Goal: Task Accomplishment & Management: Manage account settings

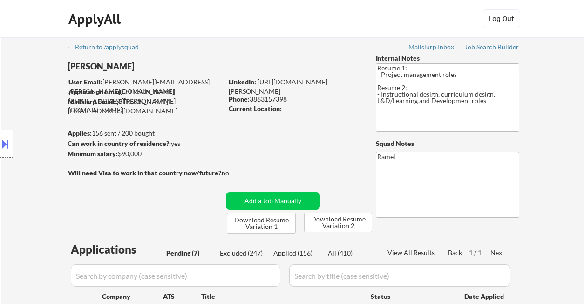
select select ""pending""
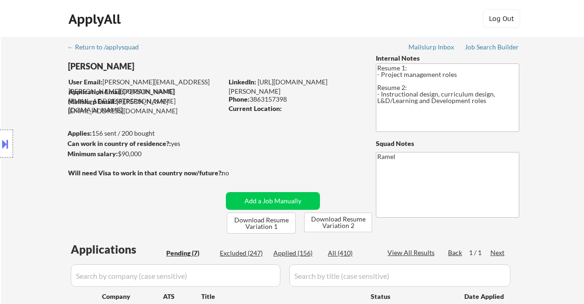
select select ""pending""
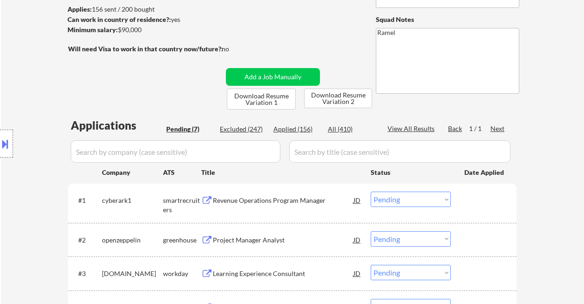
scroll to position [186, 0]
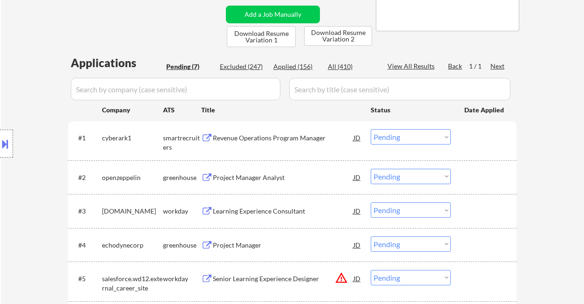
click at [229, 139] on div "Revenue Operations Program Manager" at bounding box center [283, 137] width 141 height 9
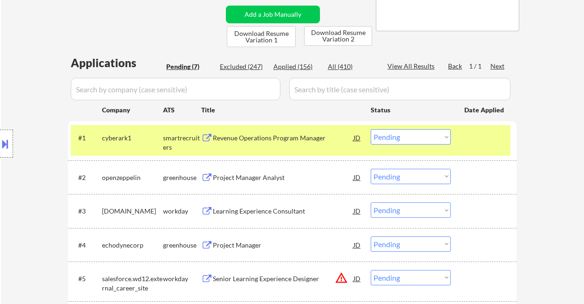
click at [391, 136] on select "Choose an option... Pending Applied Excluded (Questions) Excluded (Expired) Exc…" at bounding box center [411, 136] width 80 height 15
click at [371, 129] on select "Choose an option... Pending Applied Excluded (Questions) Excluded (Expired) Exc…" at bounding box center [411, 136] width 80 height 15
click at [240, 176] on div "Project Manager Analyst" at bounding box center [283, 177] width 141 height 9
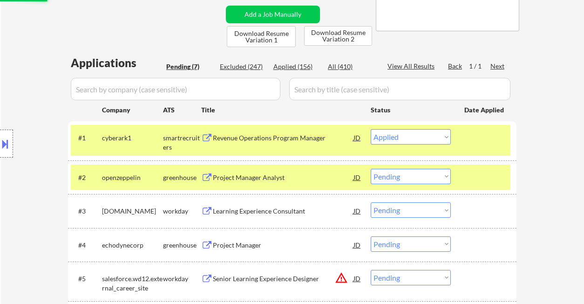
select select ""pending""
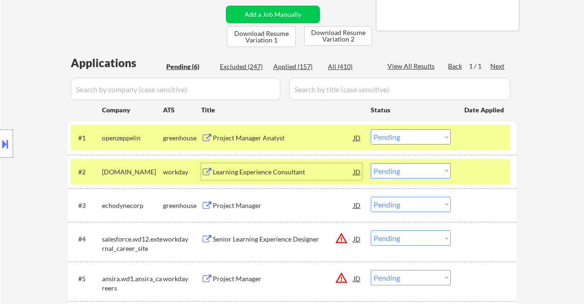
scroll to position [248, 0]
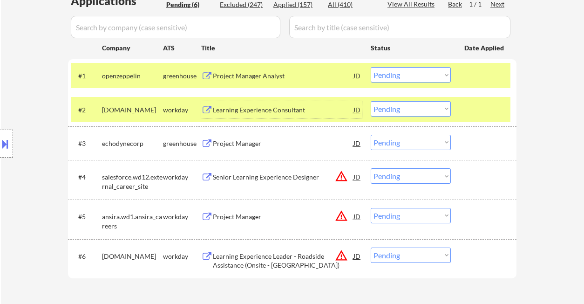
click at [247, 144] on div "Project Manager" at bounding box center [283, 143] width 141 height 9
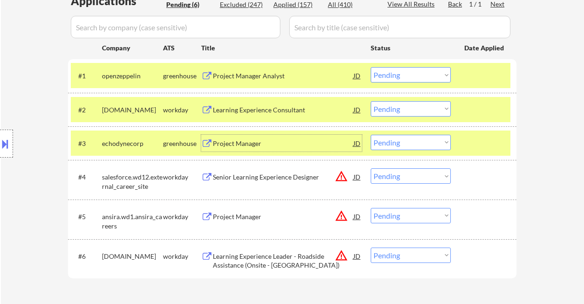
click at [401, 142] on select "Choose an option... Pending Applied Excluded (Questions) Excluded (Expired) Exc…" at bounding box center [411, 142] width 80 height 15
select select ""excluded""
click at [371, 135] on select "Choose an option... Pending Applied Excluded (Questions) Excluded (Expired) Exc…" at bounding box center [411, 142] width 80 height 15
click at [244, 146] on div "Project Manager" at bounding box center [283, 143] width 141 height 9
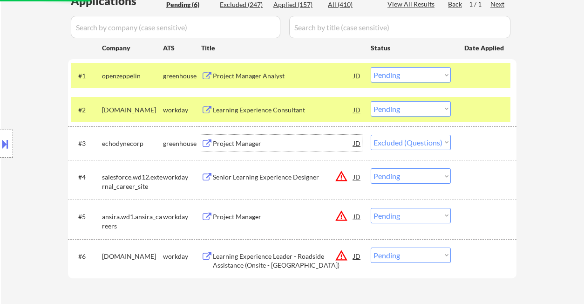
click at [397, 73] on select "Choose an option... Pending Applied Excluded (Questions) Excluded (Expired) Exc…" at bounding box center [411, 74] width 80 height 15
select select ""excluded""
click at [371, 67] on select "Choose an option... Pending Applied Excluded (Questions) Excluded (Expired) Exc…" at bounding box center [411, 74] width 80 height 15
drag, startPoint x: 411, startPoint y: 141, endPoint x: 422, endPoint y: 149, distance: 13.3
click at [411, 141] on select "Choose an option... Pending Applied Excluded (Questions) Excluded (Expired) Exc…" at bounding box center [411, 142] width 80 height 15
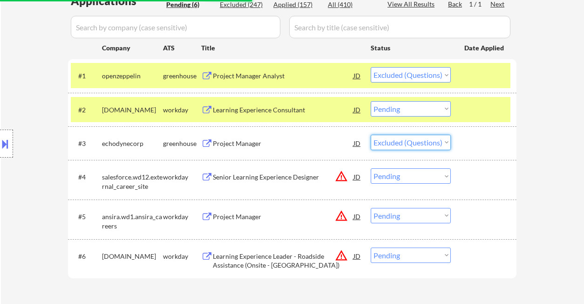
select select ""pending""
click at [371, 135] on select "Choose an option... Pending Applied Excluded (Questions) Excluded (Expired) Exc…" at bounding box center [411, 142] width 80 height 15
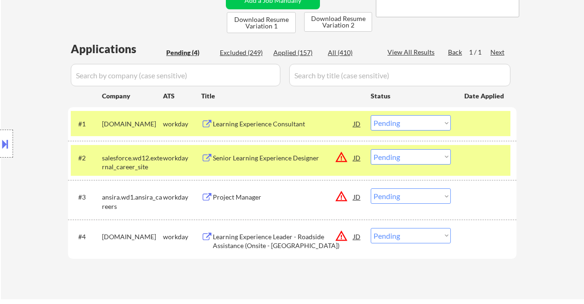
scroll to position [186, 0]
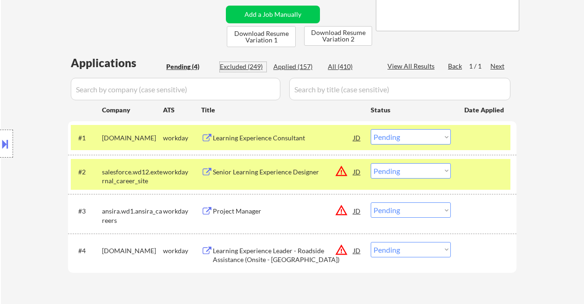
click at [249, 65] on div "Excluded (249)" at bounding box center [243, 66] width 47 height 9
click at [411, 62] on div "View All Results" at bounding box center [413, 66] width 50 height 9
click at [418, 66] on div "View All Results" at bounding box center [413, 66] width 50 height 9
select select ""excluded__expired_""
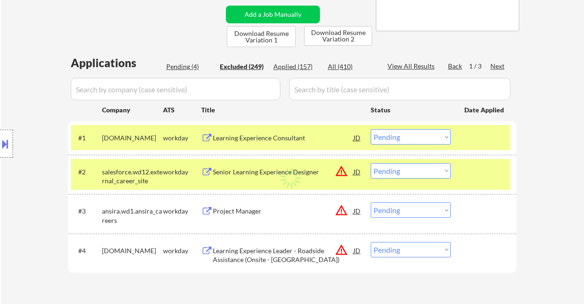
select select ""excluded""
select select ""excluded__bad_match_""
select select ""excluded__expired_""
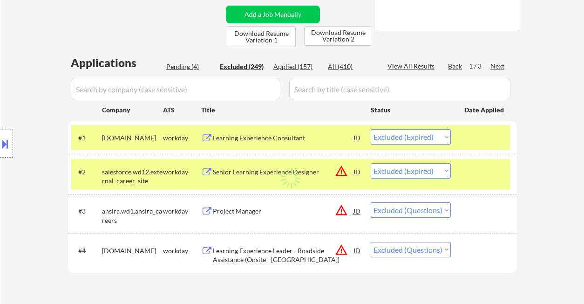
select select ""excluded__expired_""
select select ""excluded""
select select ""excluded__other_""
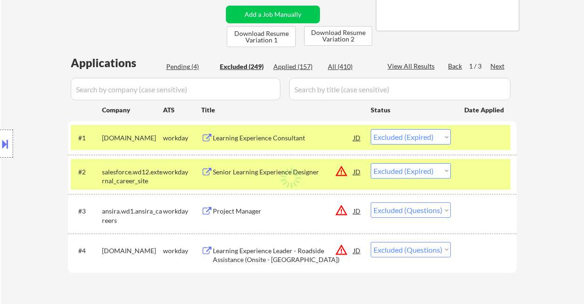
select select ""excluded""
select select ""excluded__expired_""
select select ""excluded__bad_match_""
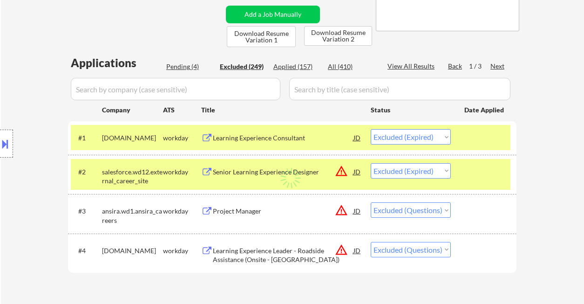
select select ""excluded__expired_""
select select ""excluded__salary_""
select select ""excluded""
select select ""excluded__location_""
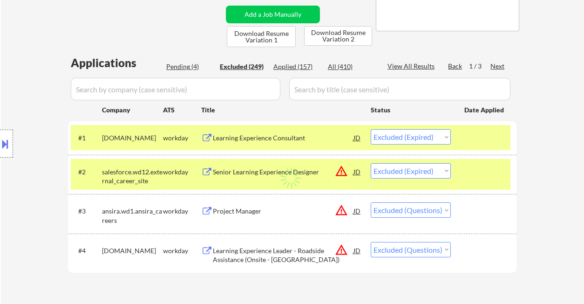
select select ""excluded""
select select ""excluded__other_""
select select ""excluded__expired_""
select select ""excluded__other_""
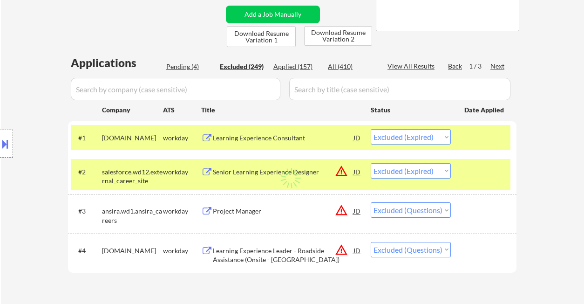
select select ""excluded__location_""
select select ""excluded""
select select ""excluded__location_""
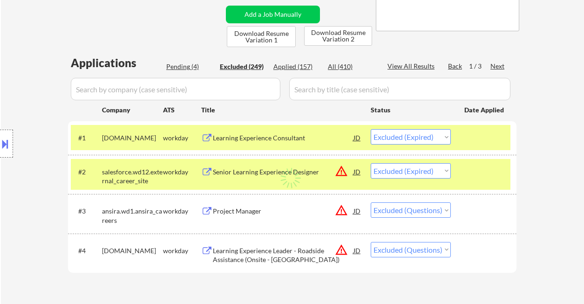
select select ""excluded""
select select ""excluded__bad_match_""
select select ""excluded__expired_""
select select ""excluded""
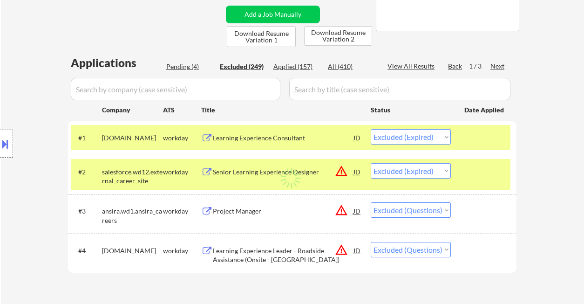
select select ""excluded__location_""
select select ""excluded__bad_match_""
select select ""excluded__expired_""
select select ""excluded__location_""
select select ""excluded""
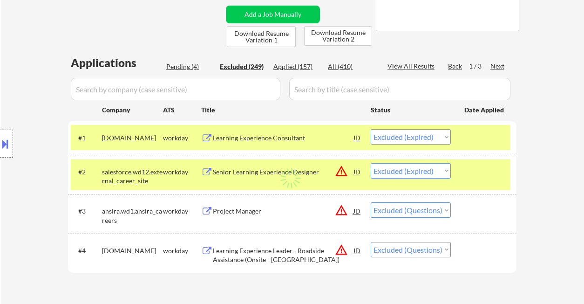
select select ""excluded__expired_""
select select ""excluded__bad_match_""
select select ""excluded__location_""
select select ""excluded__salary_""
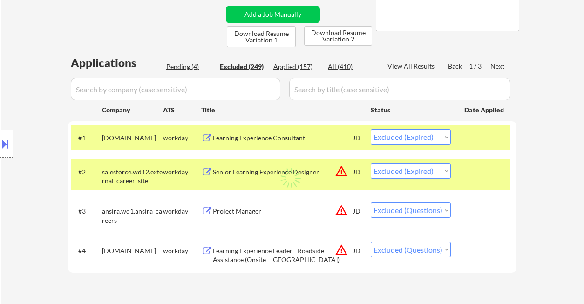
select select ""excluded__location_""
select select ""excluded""
select select ""excluded__bad_match_""
select select ""excluded__location_""
select select ""excluded__expired_""
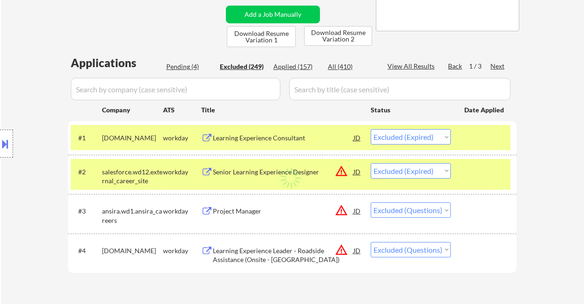
select select ""excluded__location_""
select select ""excluded""
select select ""excluded__location_""
select select ""excluded__bad_match_""
select select ""excluded__expired_""
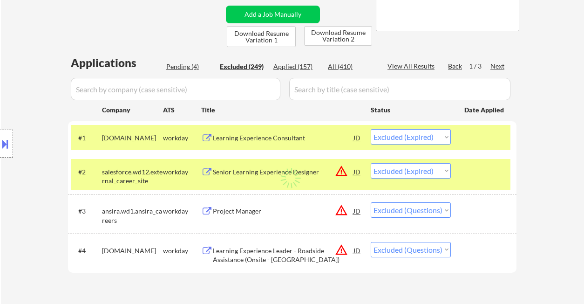
select select ""excluded""
select select ""excluded__bad_match_""
select select ""excluded__other_""
select select ""excluded__bad_match_""
select select ""excluded__expired_""
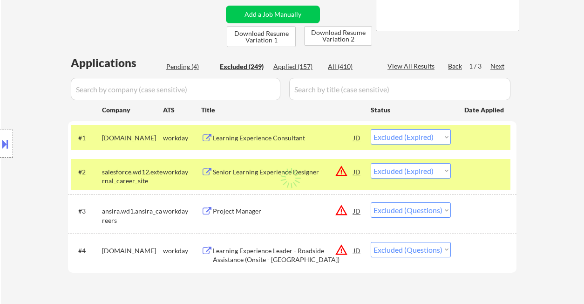
select select ""excluded__location_""
select select ""excluded__expired_""
select select ""excluded__location_""
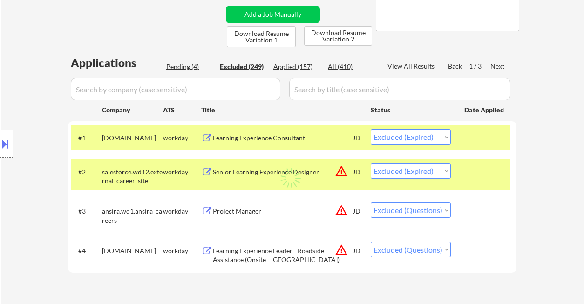
select select ""excluded__other_""
select select ""excluded""
select select ""excluded__expired_""
select select ""excluded__location_""
select select ""excluded""
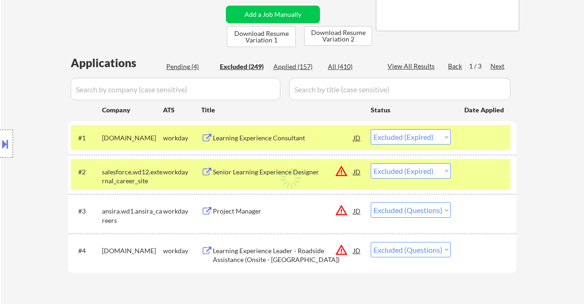
select select ""excluded__location_""
select select ""excluded__expired_""
select select ""excluded""
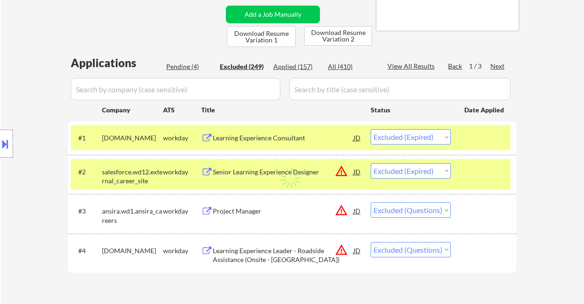
select select ""excluded__salary_""
select select ""excluded__bad_match_""
select select ""excluded__expired_""
select select ""excluded__salary_""
select select ""excluded__expired_""
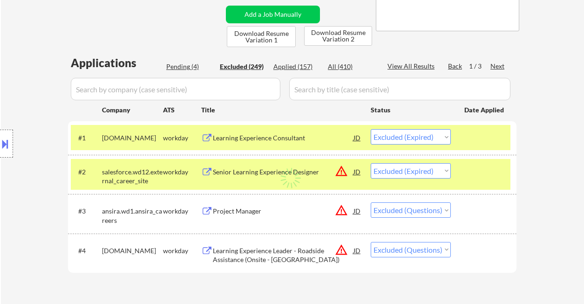
select select ""excluded__location_""
select select ""excluded__expired_""
select select ""excluded__bad_match_""
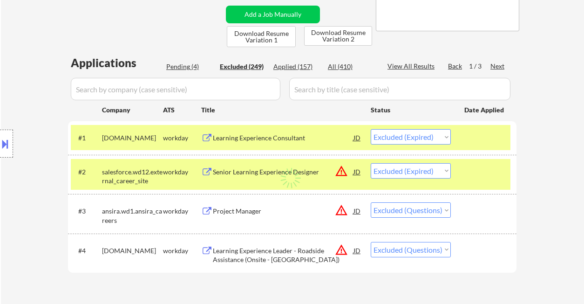
select select ""excluded__salary_""
select select ""excluded__bad_match_""
select select ""excluded__other_""
select select ""excluded__bad_match_""
select select ""excluded__salary_""
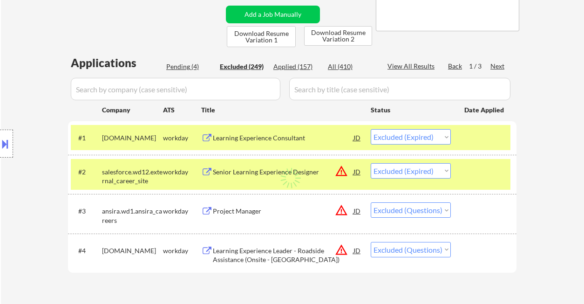
select select ""excluded__expired_""
select select ""excluded""
select select ""excluded__location_""
select select ""excluded__bad_match_""
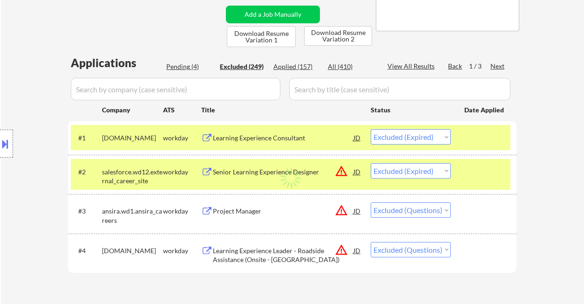
select select ""excluded__salary_""
select select ""excluded__expired_""
select select ""excluded__bad_match_""
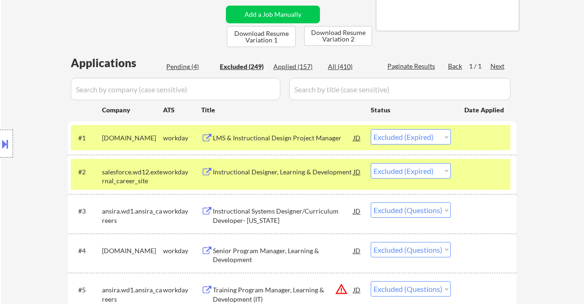
select select ""excluded__location_""
select select ""excluded__expired_""
select select ""excluded__other_""
select select ""excluded__location_""
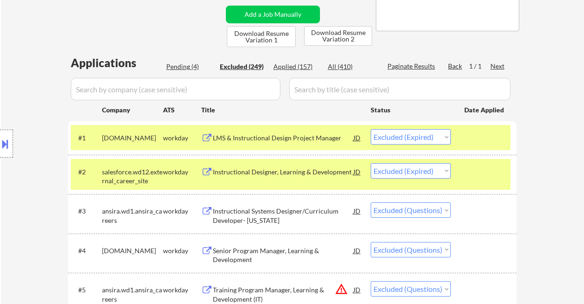
select select ""excluded__expired_""
select select ""excluded__bad_match_""
select select ""excluded__expired_""
select select ""excluded__bad_match_""
select select ""excluded__location_""
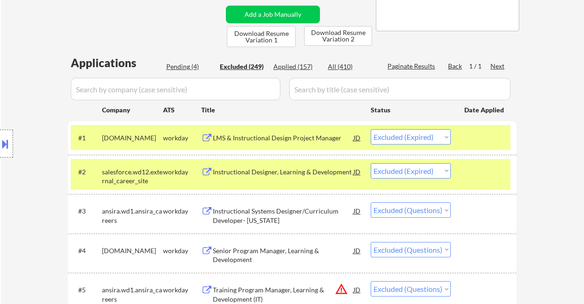
select select ""excluded__expired_""
select select ""excluded""
select select ""excluded__bad_match_""
select select ""excluded""
select select ""excluded__location_""
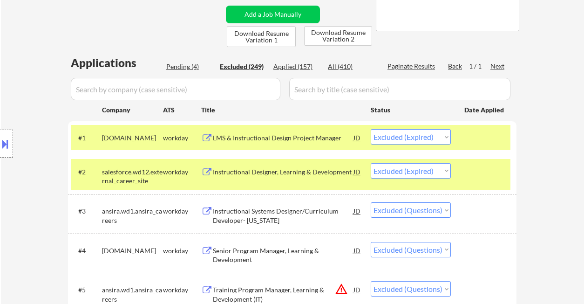
select select ""excluded__salary_""
select select ""excluded__location_""
select select ""excluded__expired_""
select select ""excluded__location_""
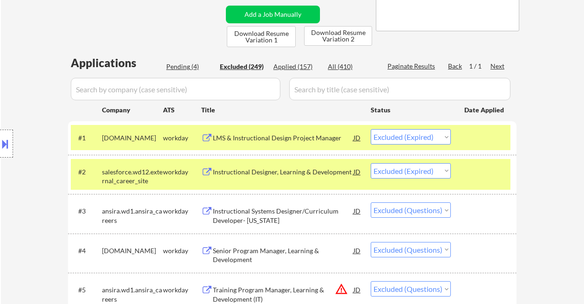
select select ""excluded__expired_""
select select ""excluded__location_""
select select ""excluded""
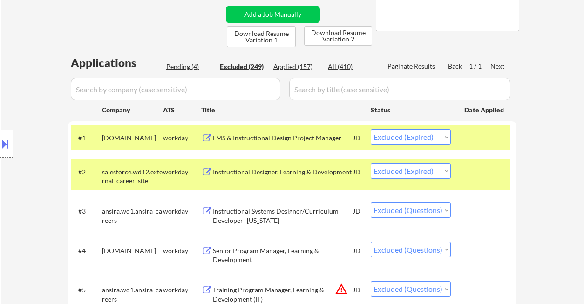
select select ""excluded""
select select ""excluded__bad_match_""
select select ""excluded__expired_""
select select ""excluded__location_""
select select ""excluded__expired_""
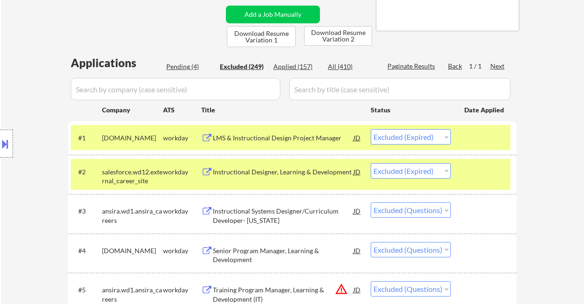
select select ""excluded__expired_""
select select ""excluded__bad_match_""
select select ""excluded__expired_""
select select ""excluded__salary_""
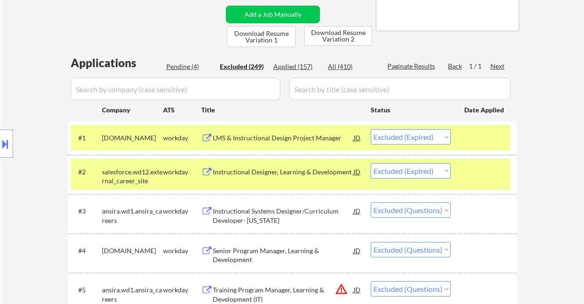
select select ""excluded__bad_match_""
select select ""excluded__location_""
select select ""excluded""
select select ""excluded__expired_""
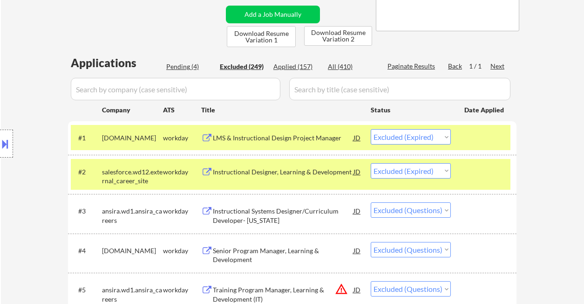
select select ""excluded__expired_""
select select ""excluded""
select select ""excluded__salary_""
select select ""excluded__location_""
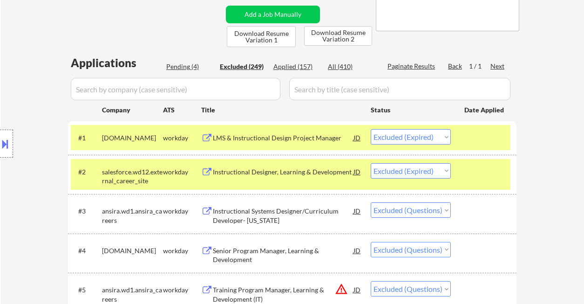
select select ""excluded__expired_""
select select ""excluded__salary_""
select select ""excluded__expired_""
select select ""excluded__salary_""
select select ""excluded__location_""
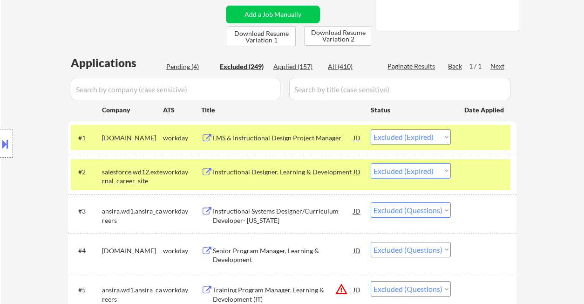
select select ""excluded__bad_match_""
select select ""excluded__location_""
select select ""excluded__bad_match_""
select select ""excluded__salary_""
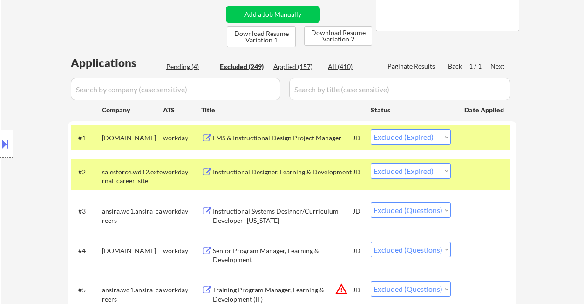
select select ""excluded""
select select ""excluded__salary_""
select select ""excluded__location_""
select select ""excluded""
select select ""excluded__location_""
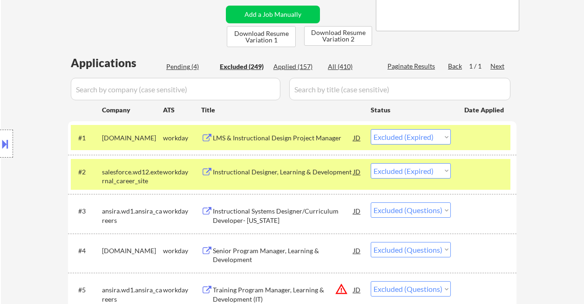
select select ""excluded__salary_""
select select ""excluded__location_""
select select ""excluded__salary_""
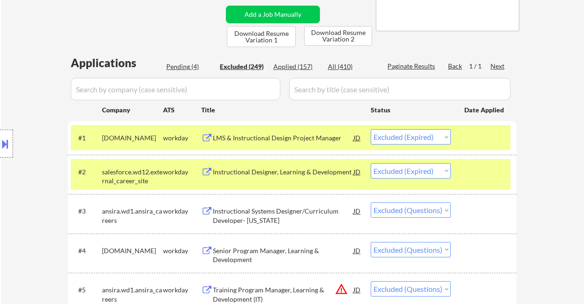
select select ""excluded__expired_""
select select ""excluded__salary_""
select select ""excluded__location_""
select select ""excluded__salary_""
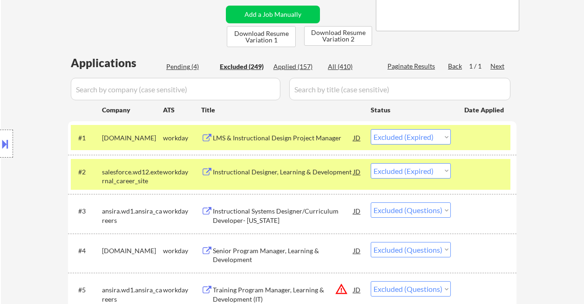
select select ""excluded__salary_""
select select ""excluded""
select select ""excluded__location_""
select select ""excluded__bad_match_""
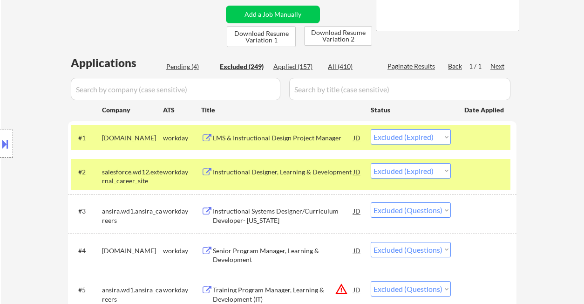
select select ""excluded__salary_""
select select ""excluded__location_""
select select ""excluded__salary_""
select select ""excluded__bad_match_""
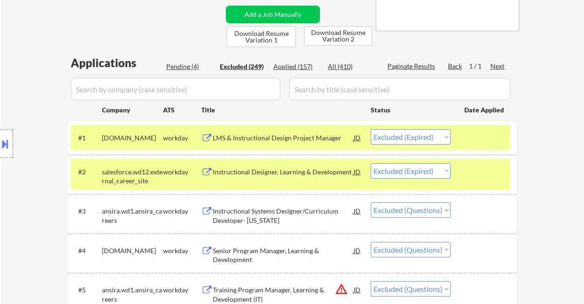
select select ""excluded__bad_match_""
select select ""excluded__expired_""
select select ""excluded__location_""
select select ""excluded__bad_match_""
select select ""excluded""
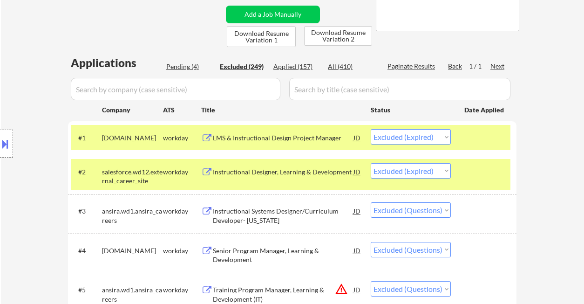
select select ""excluded__bad_match_""
select select ""excluded__salary_""
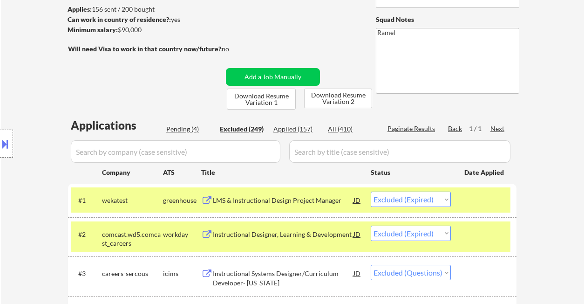
scroll to position [4739, 0]
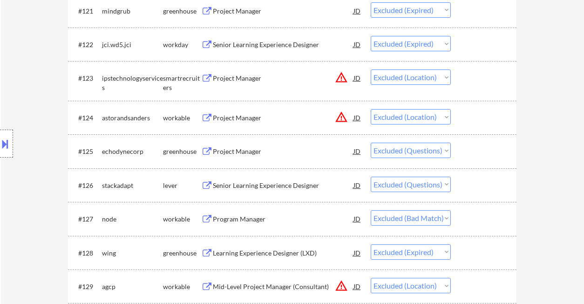
click at [402, 156] on select "Choose an option... Pending Applied Excluded (Questions) Excluded (Expired) Exc…" at bounding box center [411, 150] width 80 height 15
click at [371, 143] on select "Choose an option... Pending Applied Excluded (Questions) Excluded (Expired) Exc…" at bounding box center [411, 150] width 80 height 15
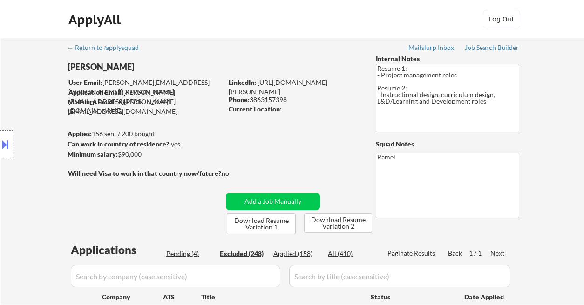
scroll to position [186, 0]
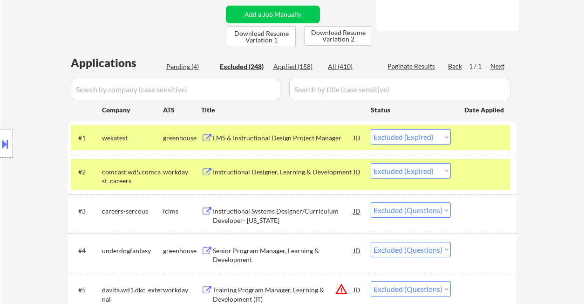
drag, startPoint x: 189, startPoint y: 70, endPoint x: 194, endPoint y: 72, distance: 5.2
click at [189, 69] on div "Pending (4)" at bounding box center [189, 66] width 47 height 9
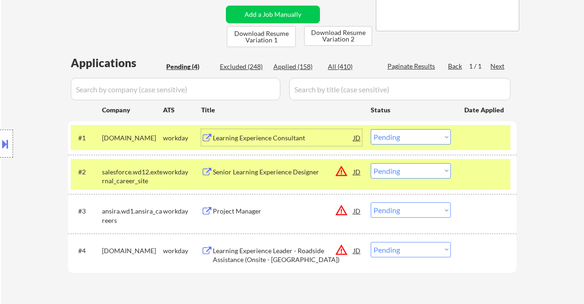
click at [233, 142] on div "Learning Experience Consultant" at bounding box center [283, 137] width 141 height 17
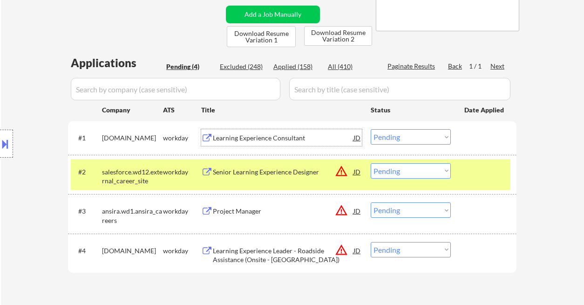
drag, startPoint x: 377, startPoint y: 139, endPoint x: 391, endPoint y: 144, distance: 14.5
click at [377, 139] on select "Choose an option... Pending Applied Excluded (Questions) Excluded (Expired) Exc…" at bounding box center [411, 136] width 80 height 15
click at [371, 129] on select "Choose an option... Pending Applied Excluded (Questions) Excluded (Expired) Exc…" at bounding box center [411, 136] width 80 height 15
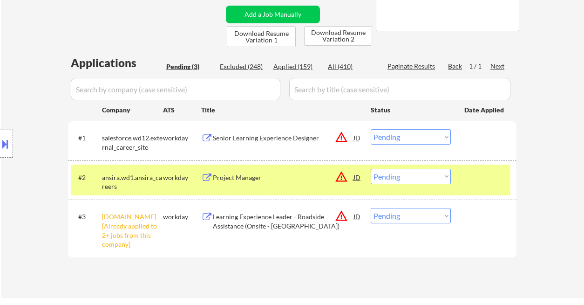
scroll to position [248, 0]
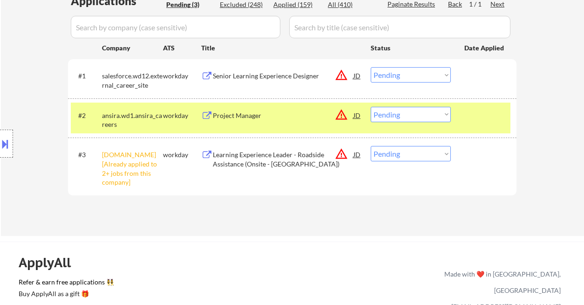
drag, startPoint x: 388, startPoint y: 155, endPoint x: 392, endPoint y: 161, distance: 7.3
click at [388, 155] on select "Choose an option... Pending Applied Excluded (Questions) Excluded (Expired) Exc…" at bounding box center [411, 153] width 80 height 15
click at [371, 146] on select "Choose an option... Pending Applied Excluded (Questions) Excluded (Expired) Exc…" at bounding box center [411, 153] width 80 height 15
click at [240, 83] on div "Senior Learning Experience Designer" at bounding box center [283, 75] width 141 height 17
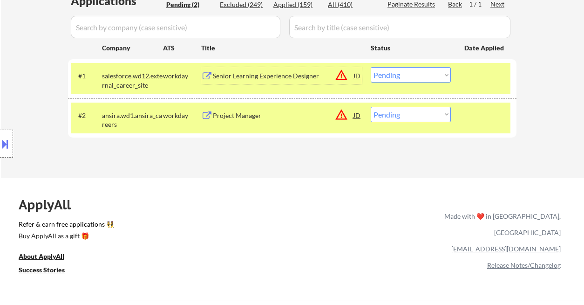
click at [394, 69] on select "Choose an option... Pending Applied Excluded (Questions) Excluded (Expired) Exc…" at bounding box center [411, 74] width 80 height 15
click at [371, 67] on select "Choose an option... Pending Applied Excluded (Questions) Excluded (Expired) Exc…" at bounding box center [411, 74] width 80 height 15
click at [220, 115] on div "Project Manager" at bounding box center [283, 115] width 141 height 9
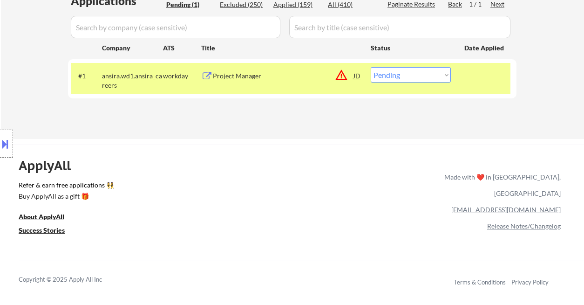
click at [408, 75] on select "Choose an option... Pending Applied Excluded (Questions) Excluded (Expired) Exc…" at bounding box center [411, 74] width 80 height 15
click at [371, 67] on select "Choose an option... Pending Applied Excluded (Questions) Excluded (Expired) Exc…" at bounding box center [411, 74] width 80 height 15
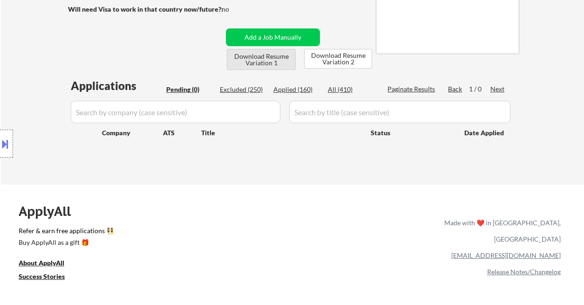
scroll to position [124, 0]
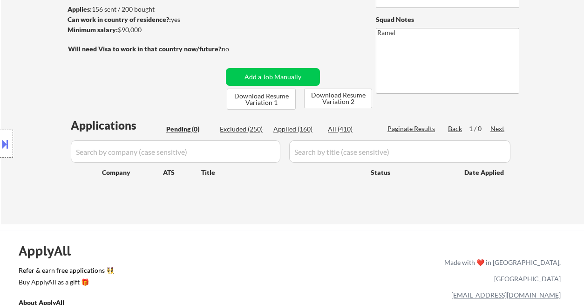
click at [26, 57] on div "Location Inclusions: Orlando, FL Winter Park, FL Maitland, FL Altamonte Springs…" at bounding box center [83, 143] width 167 height 173
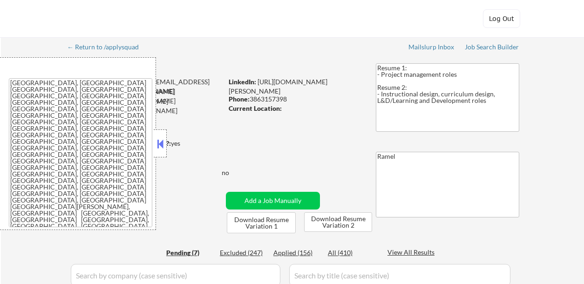
select select ""pending""
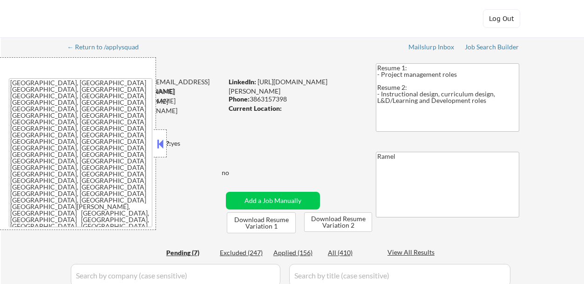
select select ""pending""
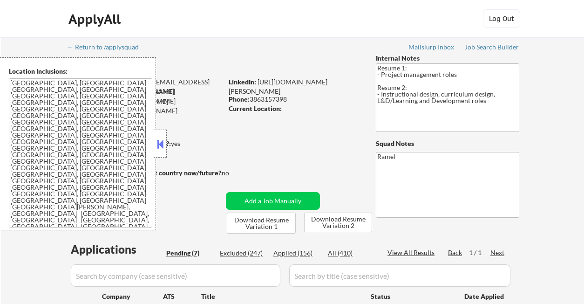
scroll to position [124, 0]
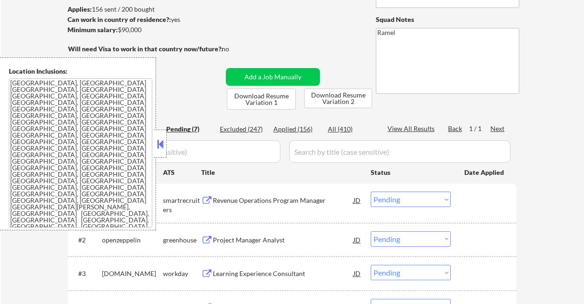
click at [302, 130] on div "Applied (156)" at bounding box center [297, 128] width 47 height 9
click at [159, 148] on button at bounding box center [160, 144] width 10 height 14
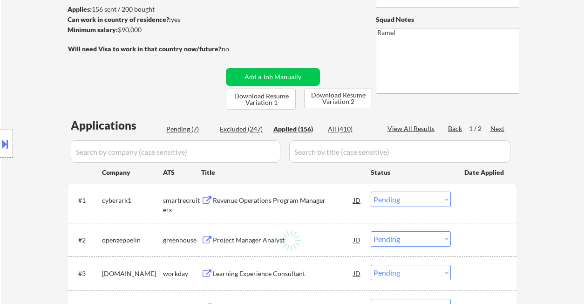
select select ""applied""
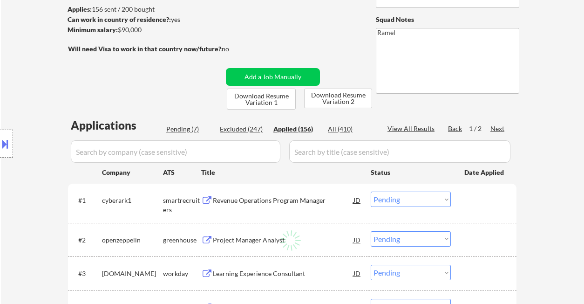
select select ""applied""
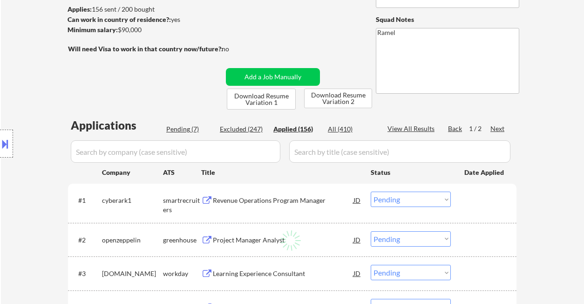
select select ""applied""
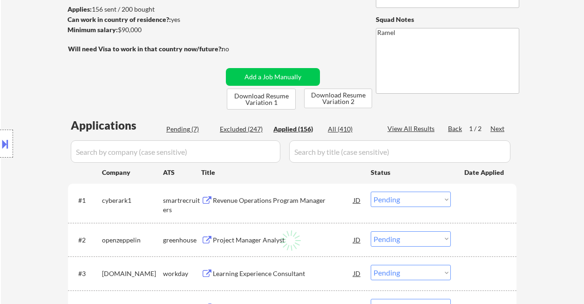
select select ""applied""
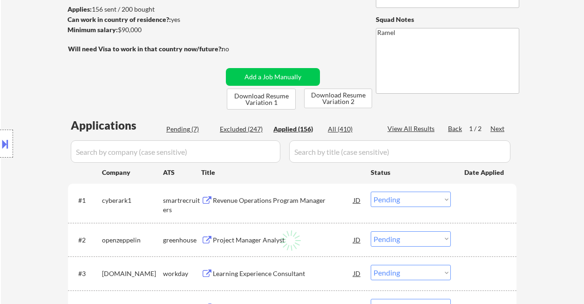
select select ""applied""
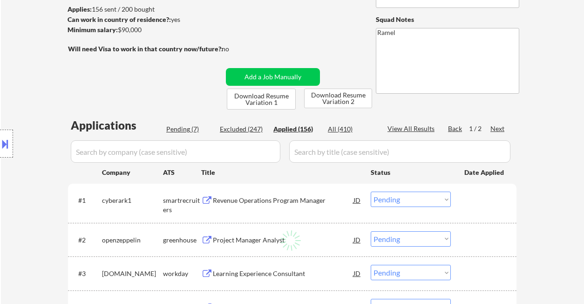
select select ""applied""
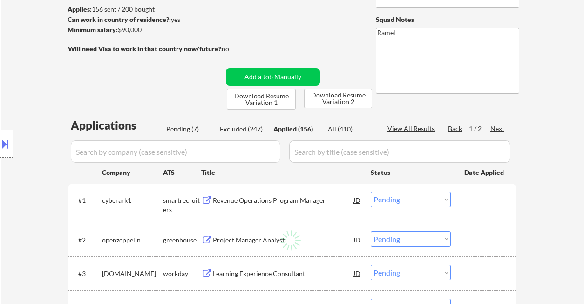
select select ""applied""
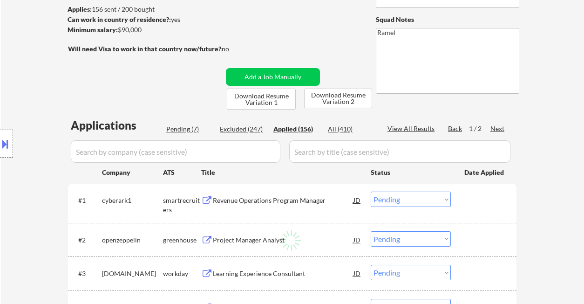
select select ""applied""
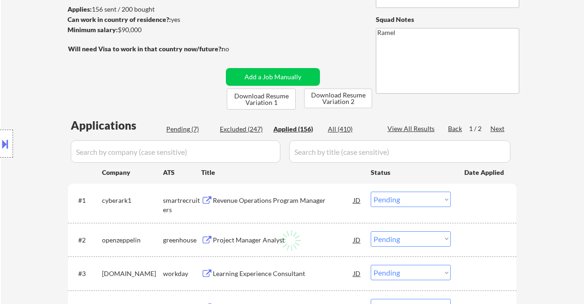
select select ""applied""
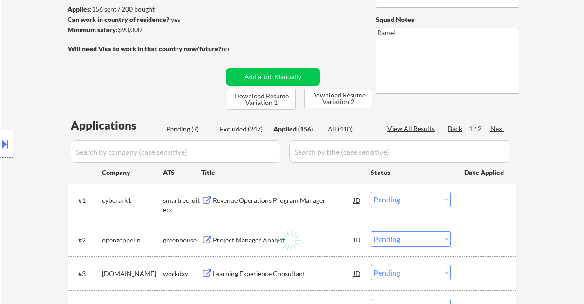
select select ""applied""
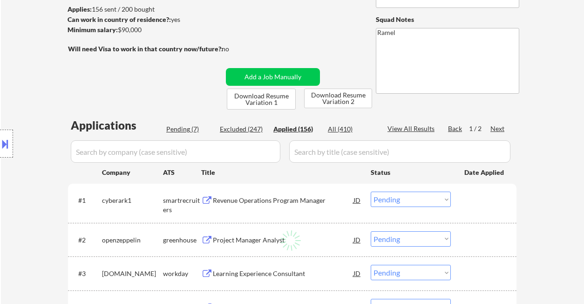
select select ""applied""
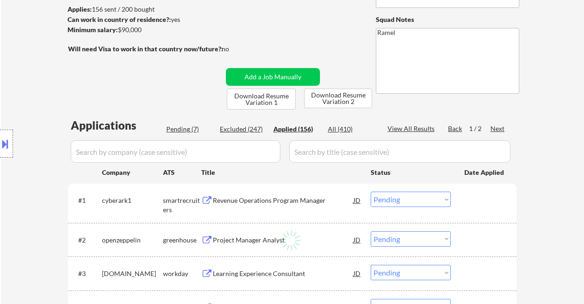
select select ""applied""
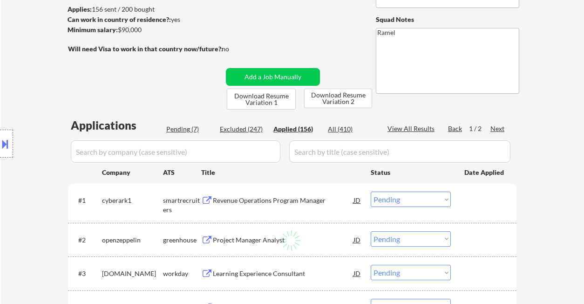
select select ""applied""
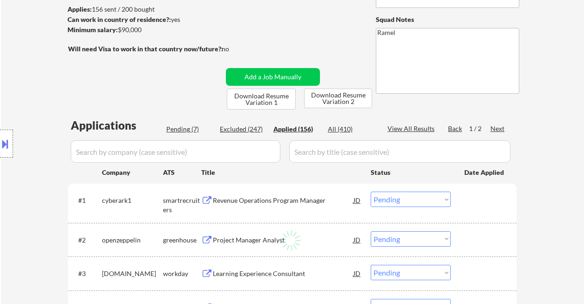
select select ""applied""
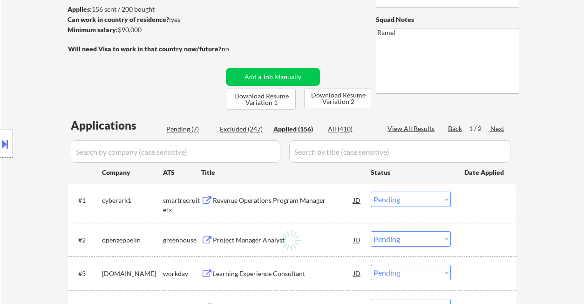
select select ""applied""
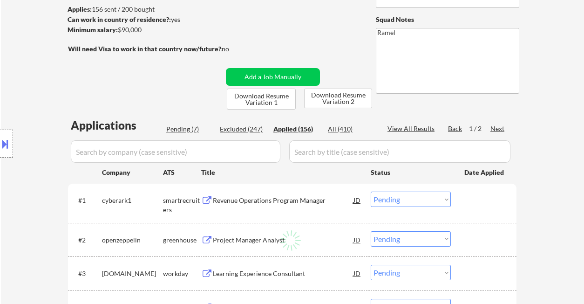
select select ""applied""
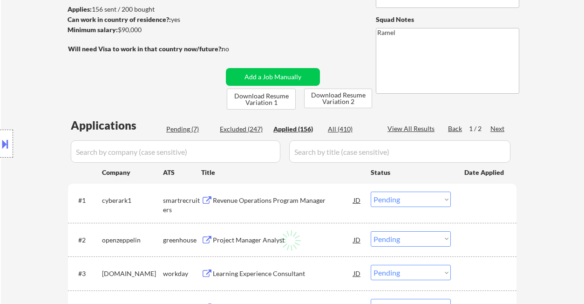
select select ""applied""
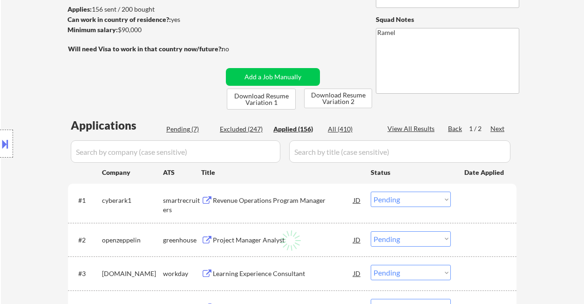
select select ""applied""
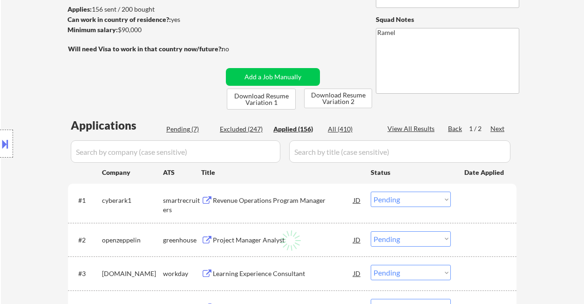
select select ""applied""
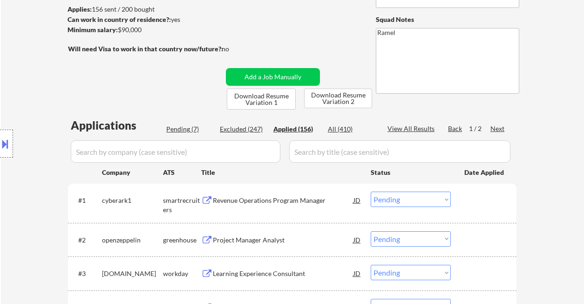
select select ""applied""
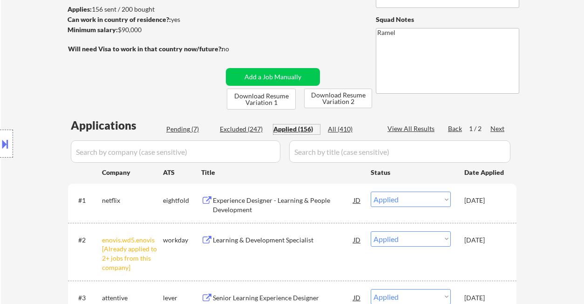
drag, startPoint x: 302, startPoint y: 126, endPoint x: 307, endPoint y: 135, distance: 9.8
click at [302, 126] on div "Applied (156)" at bounding box center [297, 128] width 47 height 9
click at [406, 127] on div "View All Results" at bounding box center [413, 128] width 50 height 9
select select ""applied""
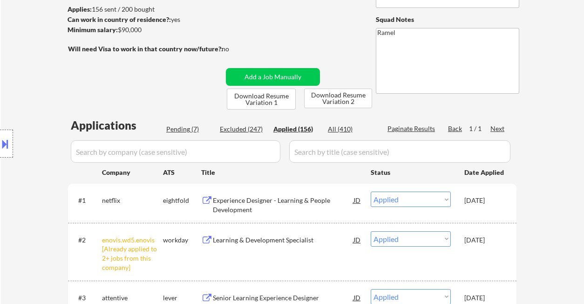
select select ""applied""
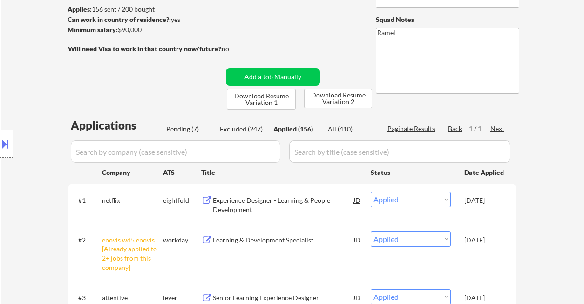
select select ""applied""
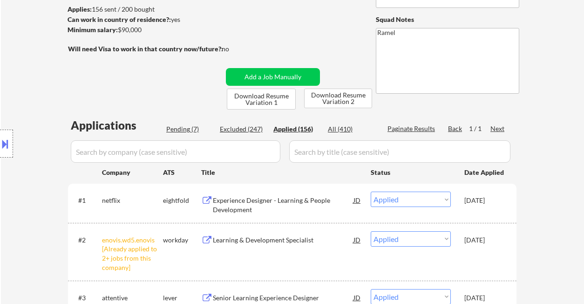
select select ""applied""
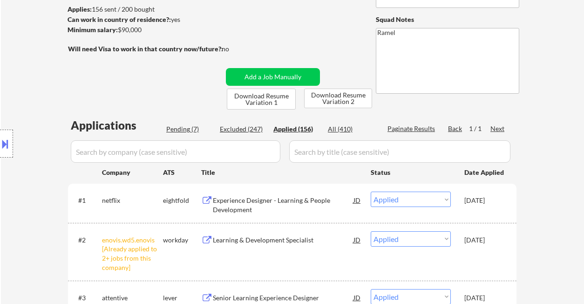
select select ""applied""
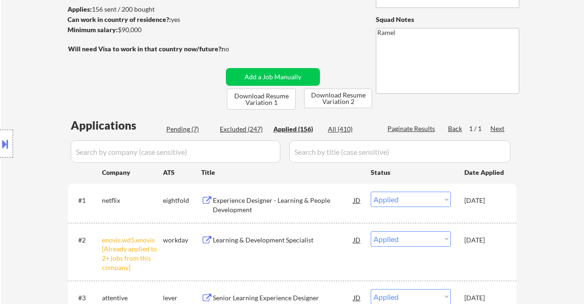
select select ""applied""
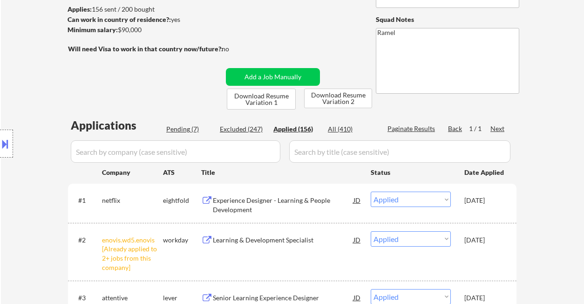
select select ""applied""
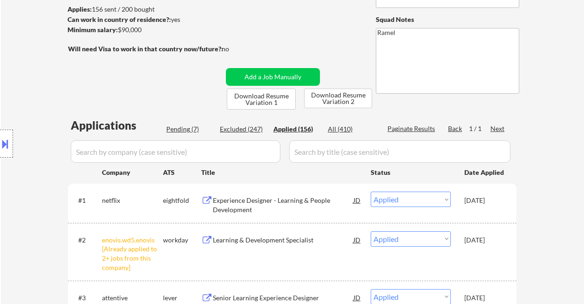
select select ""applied""
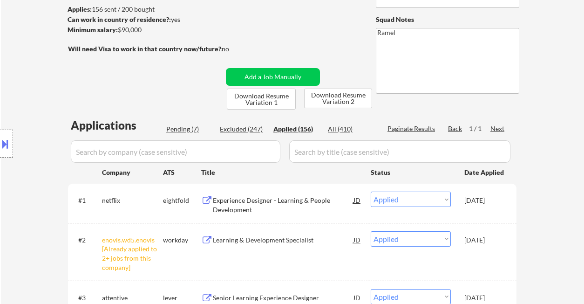
select select ""applied""
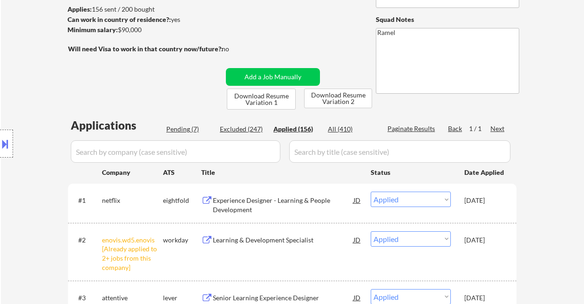
select select ""applied""
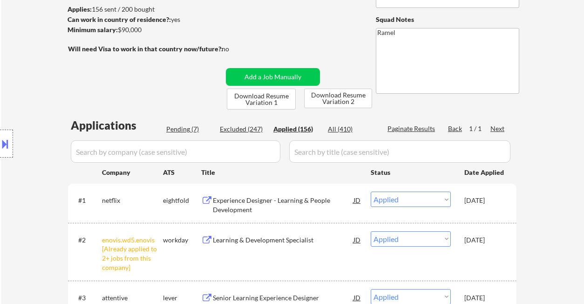
select select ""applied""
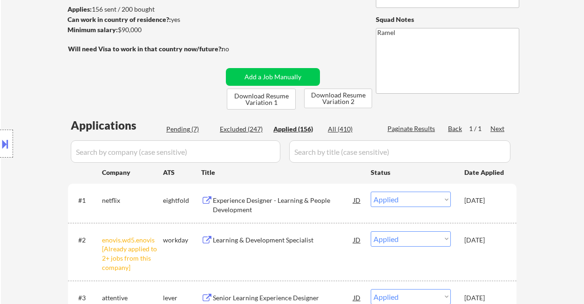
select select ""applied""
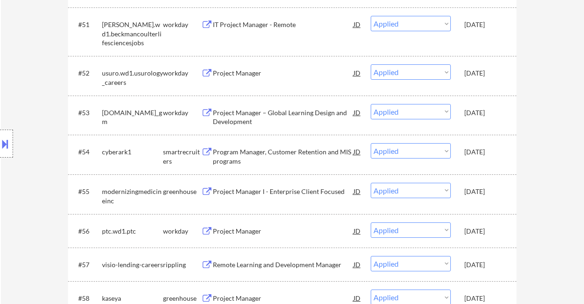
select select ""applied""
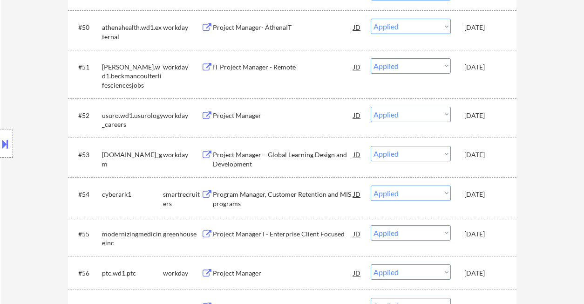
select select ""applied""
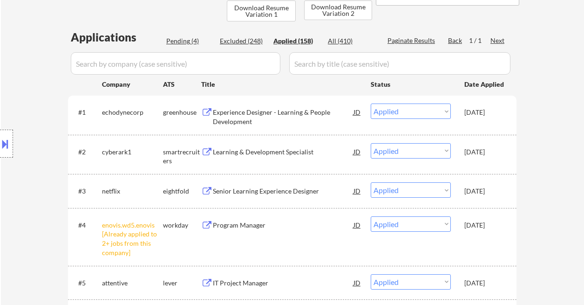
scroll to position [0, 0]
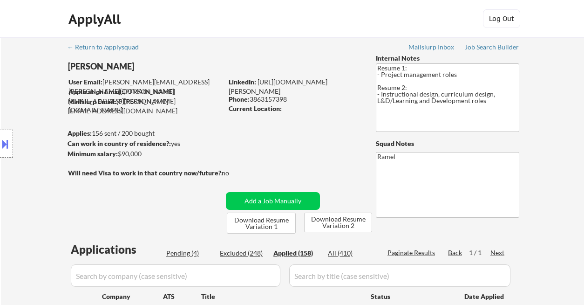
click at [267, 98] on div "Phone: 3863157398" at bounding box center [295, 99] width 132 height 9
click at [267, 97] on div "Phone: 3863157398" at bounding box center [295, 99] width 132 height 9
copy div "3863157398"
select select ""applied""
copy div "3863157398"
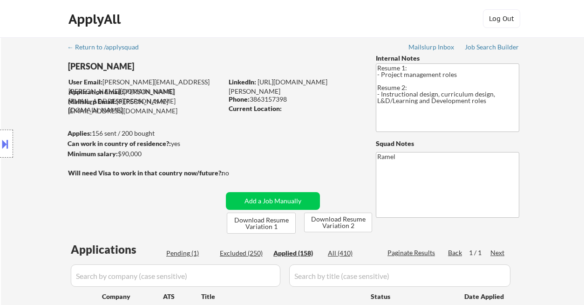
select select ""applied""
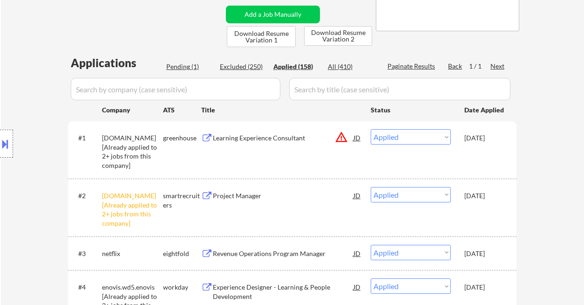
scroll to position [248, 0]
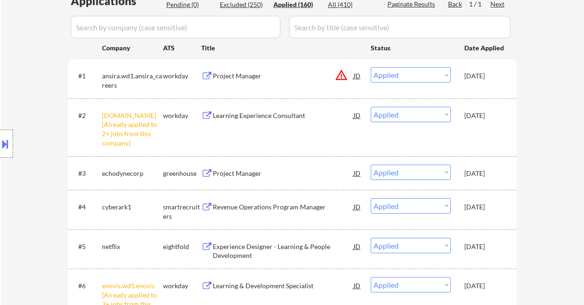
click at [25, 106] on div "Location Inclusions: Orlando, FL Winter Park, FL Maitland, FL Altamonte Springs…" at bounding box center [83, 143] width 167 height 173
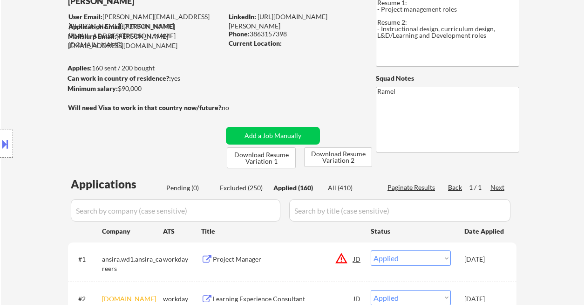
scroll to position [0, 0]
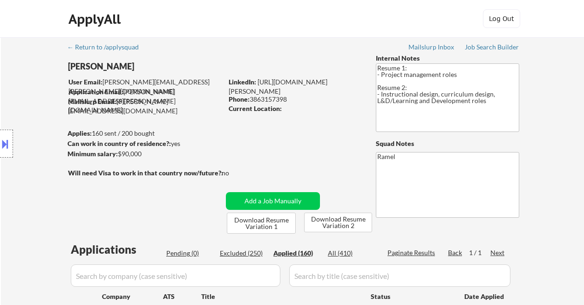
click at [268, 99] on div "Phone: 3863157398" at bounding box center [295, 99] width 132 height 9
copy div "3863157398"
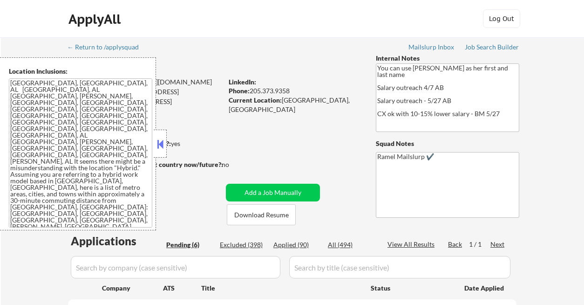
select select ""pending""
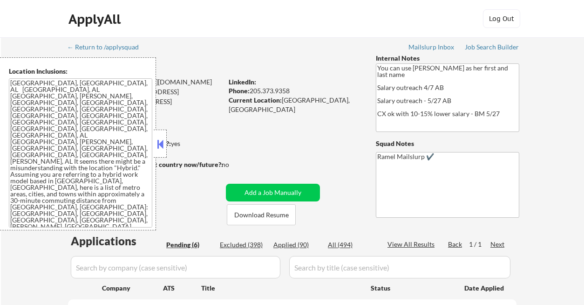
select select ""pending""
click at [171, 147] on div "Can work in country of residence?: yes" at bounding box center [144, 143] width 152 height 9
click at [162, 149] on button at bounding box center [160, 144] width 10 height 14
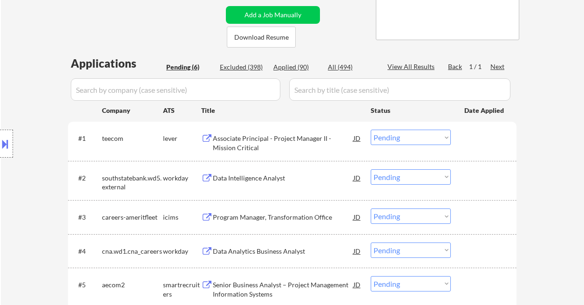
scroll to position [186, 0]
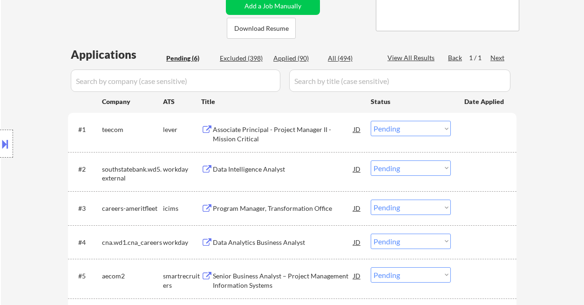
click at [254, 137] on div "Associate Principal - Project Manager II - Mission Critical" at bounding box center [283, 134] width 141 height 18
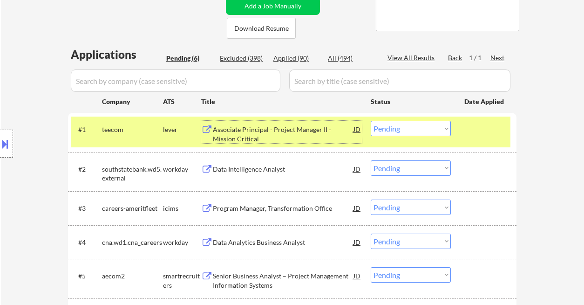
click at [408, 128] on select "Choose an option... Pending Applied Excluded (Questions) Excluded (Expired) Exc…" at bounding box center [411, 128] width 80 height 15
click at [371, 121] on select "Choose an option... Pending Applied Excluded (Questions) Excluded (Expired) Exc…" at bounding box center [411, 128] width 80 height 15
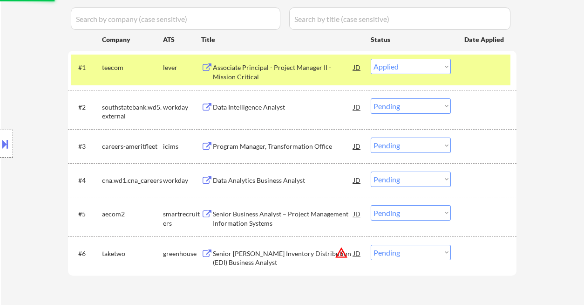
scroll to position [310, 0]
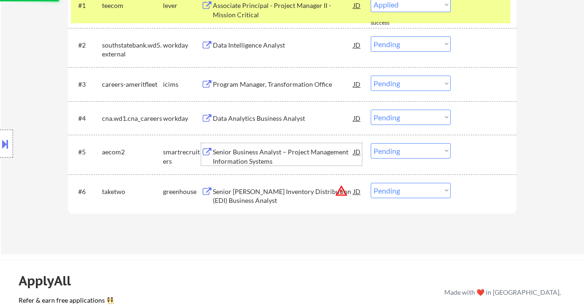
click at [277, 153] on div "Senior Business Analyst – Project Management Information Systems" at bounding box center [283, 156] width 141 height 18
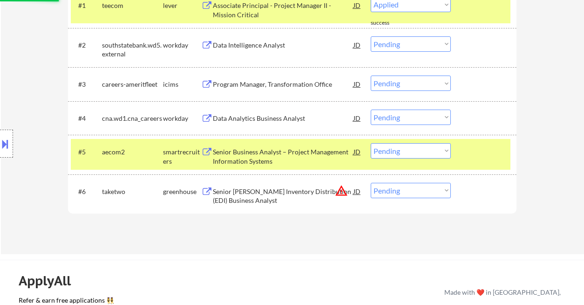
select select ""pending""
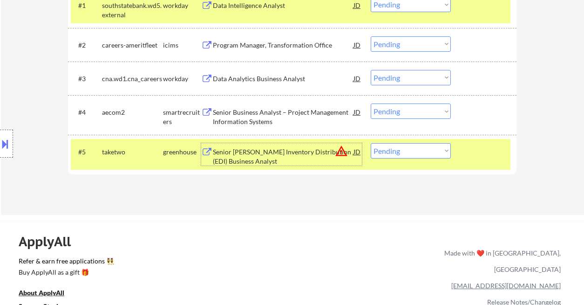
click at [386, 112] on select "Choose an option... Pending Applied Excluded (Questions) Excluded (Expired) Exc…" at bounding box center [411, 110] width 80 height 15
click at [371, 103] on select "Choose an option... Pending Applied Excluded (Questions) Excluded (Expired) Exc…" at bounding box center [411, 110] width 80 height 15
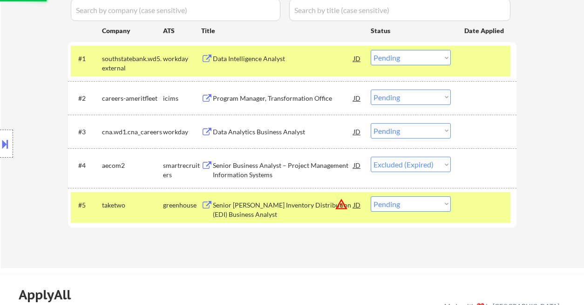
scroll to position [248, 0]
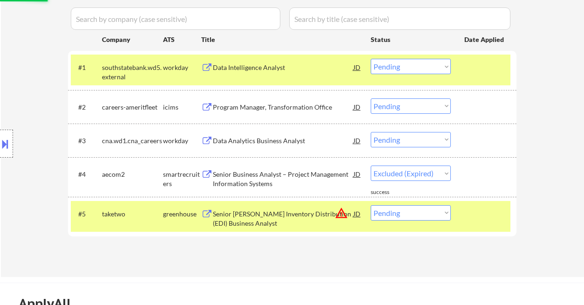
select select ""pending""
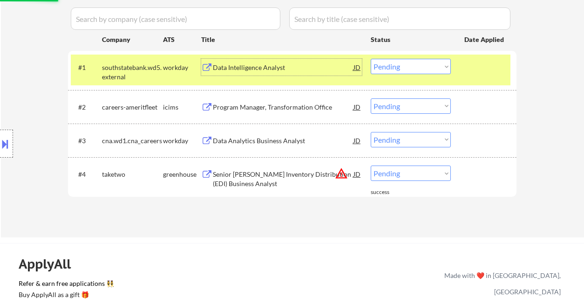
click at [265, 64] on div "Data Intelligence Analyst" at bounding box center [283, 67] width 141 height 9
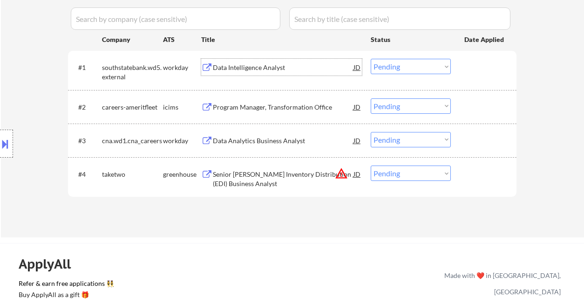
click at [357, 68] on div "JD" at bounding box center [357, 67] width 9 height 17
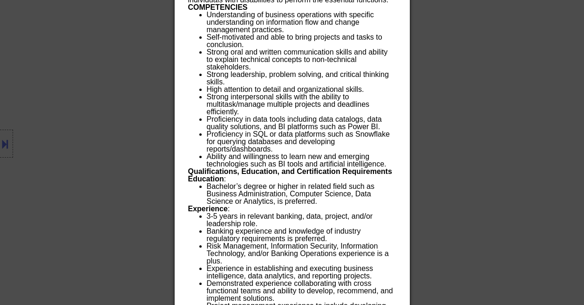
scroll to position [788, 0]
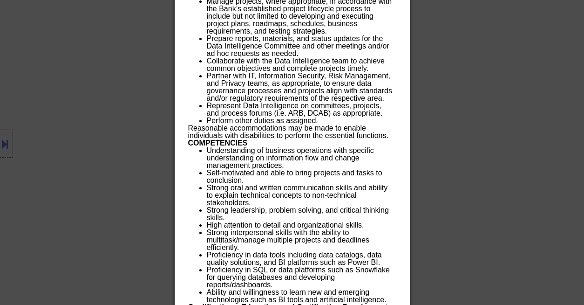
click at [487, 116] on div at bounding box center [292, 152] width 584 height 305
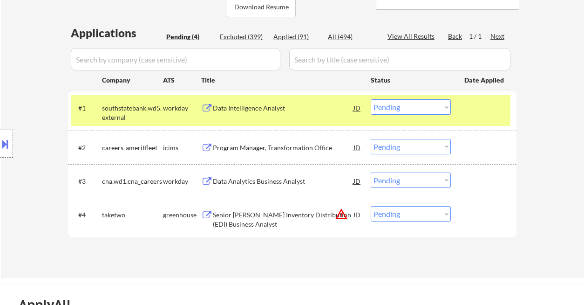
scroll to position [161, 0]
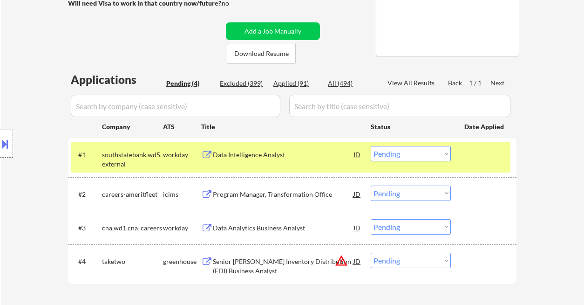
drag, startPoint x: 406, startPoint y: 152, endPoint x: 409, endPoint y: 160, distance: 8.8
click at [406, 152] on select "Choose an option... Pending Applied Excluded (Questions) Excluded (Expired) Exc…" at bounding box center [411, 153] width 80 height 15
click at [371, 146] on select "Choose an option... Pending Applied Excluded (Questions) Excluded (Expired) Exc…" at bounding box center [411, 153] width 80 height 15
select select ""pending""
click at [282, 233] on div "#3 cna.wd1.cna_careers workday Data Analytics Business Analyst JD Choose an opt…" at bounding box center [291, 227] width 440 height 25
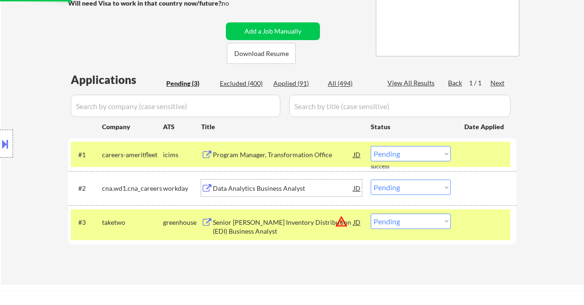
click at [265, 192] on div "Data Analytics Business Analyst" at bounding box center [283, 188] width 141 height 9
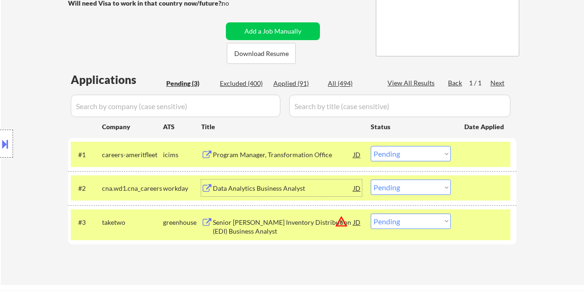
click at [393, 187] on select "Choose an option... Pending Applied Excluded (Questions) Excluded (Expired) Exc…" at bounding box center [411, 186] width 80 height 15
click at [371, 179] on select "Choose an option... Pending Applied Excluded (Questions) Excluded (Expired) Exc…" at bounding box center [411, 186] width 80 height 15
click at [269, 157] on div "Program Manager, Transformation Office" at bounding box center [283, 154] width 141 height 9
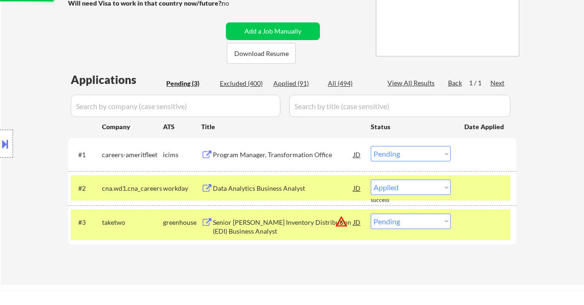
select select ""pending""
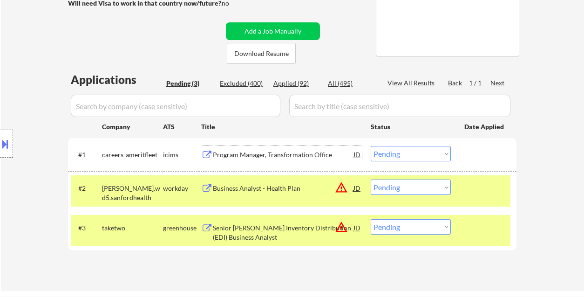
drag, startPoint x: 412, startPoint y: 153, endPoint x: 409, endPoint y: 158, distance: 5.7
click at [412, 152] on select "Choose an option... Pending Applied Excluded (Questions) Excluded (Expired) Exc…" at bounding box center [411, 153] width 80 height 15
click at [371, 146] on select "Choose an option... Pending Applied Excluded (Questions) Excluded (Expired) Exc…" at bounding box center [411, 153] width 80 height 15
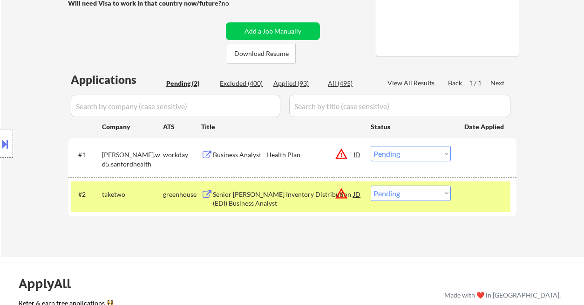
click at [264, 154] on div "Business Analyst - Health Plan" at bounding box center [283, 154] width 141 height 9
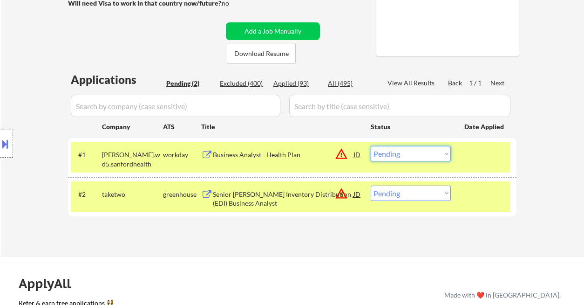
click at [421, 157] on select "Choose an option... Pending Applied Excluded (Questions) Excluded (Expired) Exc…" at bounding box center [411, 153] width 80 height 15
click at [371, 146] on select "Choose an option... Pending Applied Excluded (Questions) Excluded (Expired) Exc…" at bounding box center [411, 153] width 80 height 15
click at [263, 195] on div "Senior JD Edwards Inventory Distribution (EDI) Business Analyst" at bounding box center [283, 199] width 141 height 18
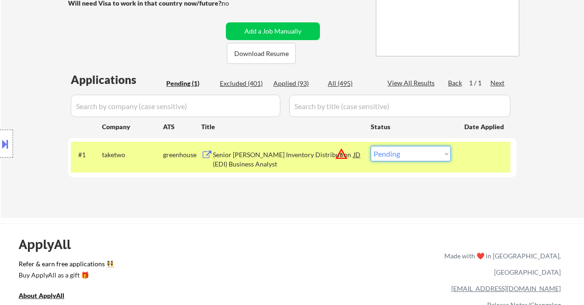
click at [405, 155] on select "Choose an option... Pending Applied Excluded (Questions) Excluded (Expired) Exc…" at bounding box center [411, 153] width 80 height 15
select select ""excluded__expired_""
click at [371, 146] on select "Choose an option... Pending Applied Excluded (Questions) Excluded (Expired) Exc…" at bounding box center [411, 153] width 80 height 15
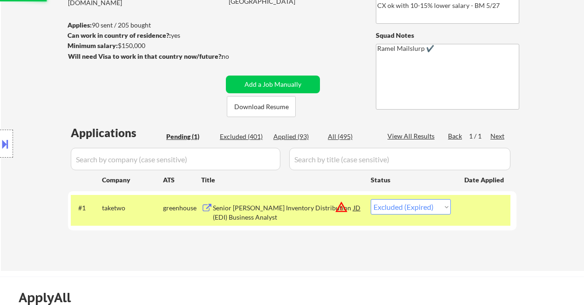
scroll to position [99, 0]
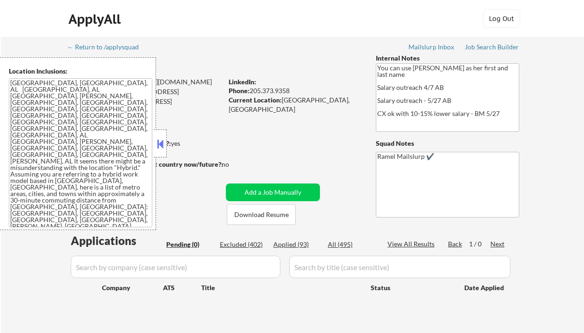
click at [300, 247] on div "Applied (93)" at bounding box center [297, 244] width 47 height 9
click at [303, 184] on button "Add a Job Manually" at bounding box center [273, 193] width 94 height 18
select select ""applied""
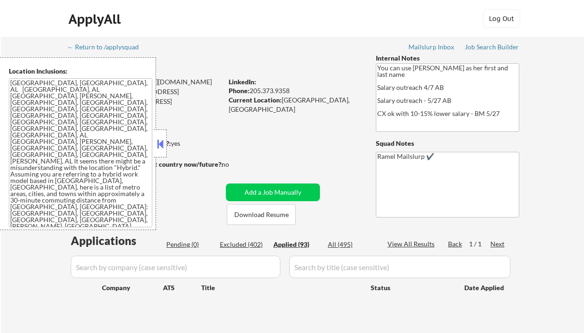
select select ""applied""
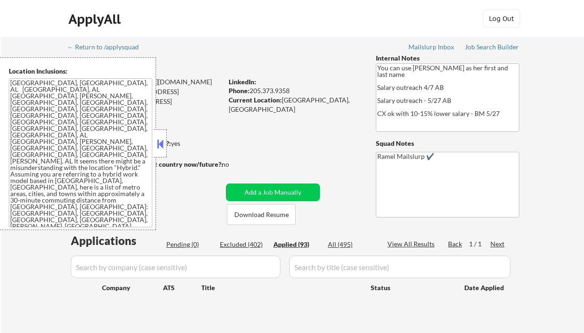
select select ""applied""
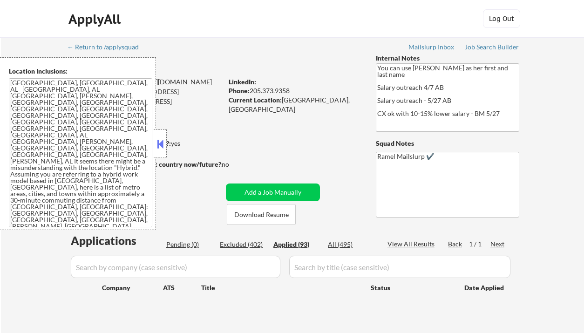
select select ""applied""
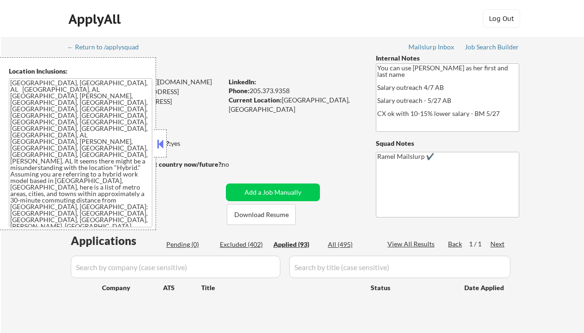
select select ""applied""
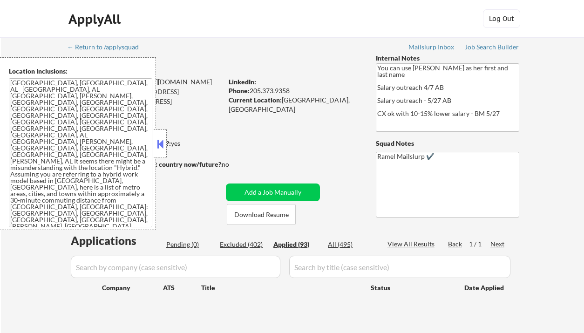
select select ""applied""
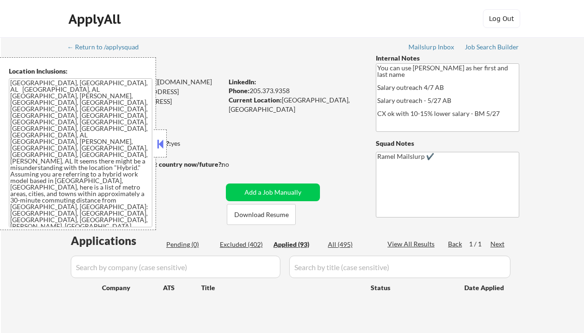
select select ""applied""
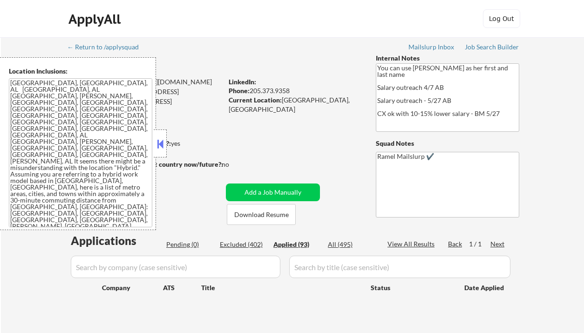
select select ""applied""
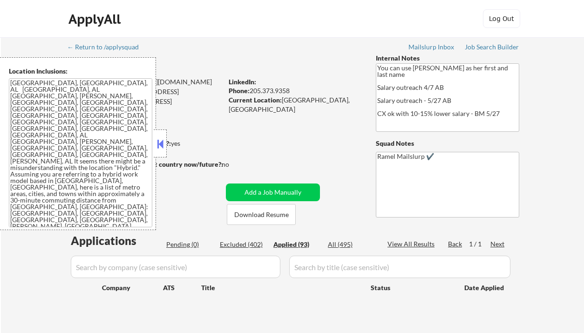
select select ""applied""
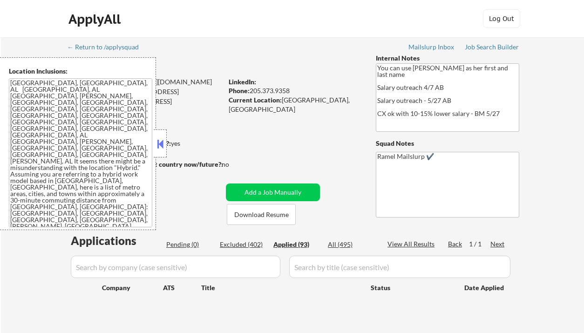
select select ""applied""
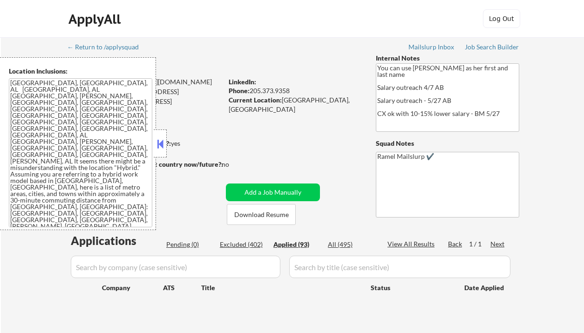
select select ""applied""
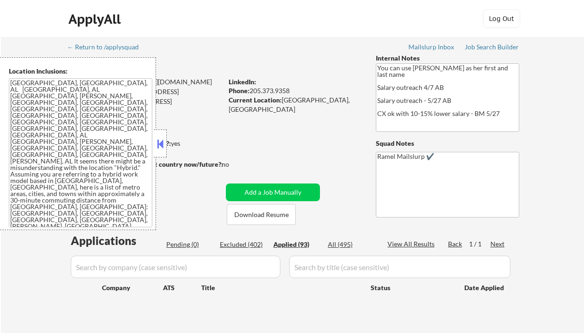
select select ""applied""
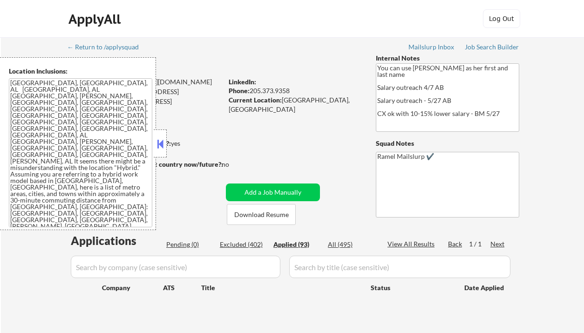
select select ""applied""
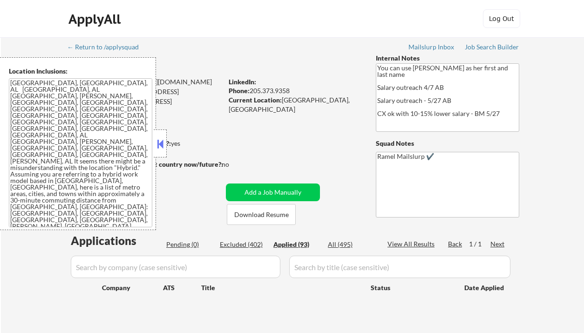
select select ""applied""
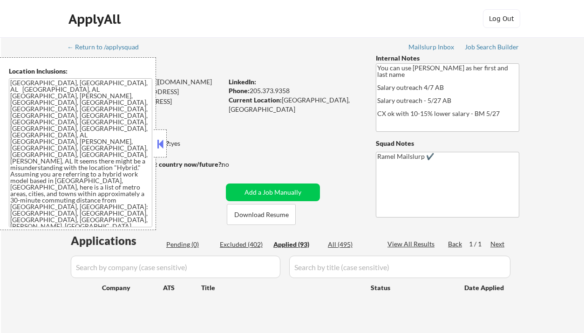
select select ""applied""
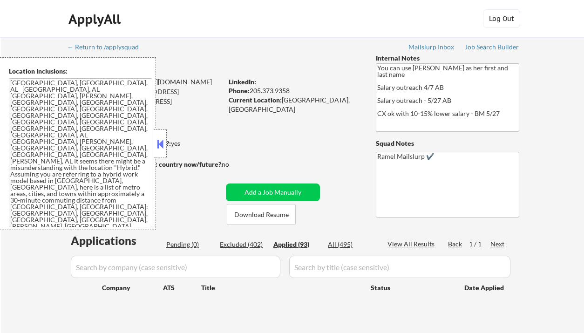
select select ""applied""
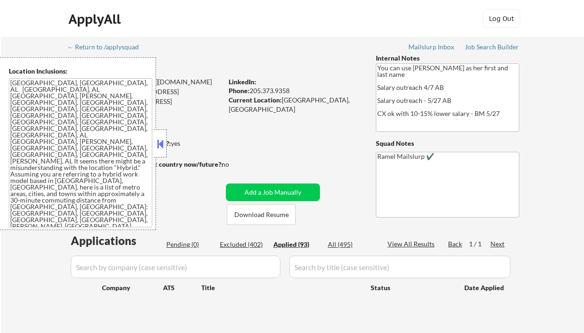
select select ""applied""
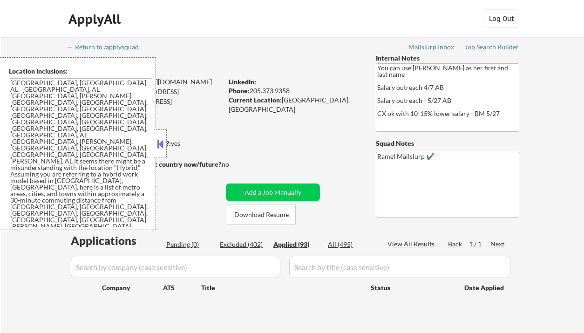
select select ""applied""
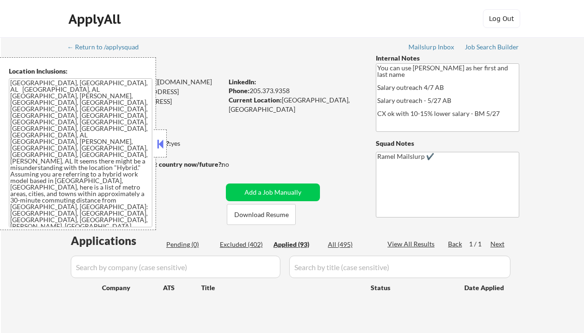
select select ""applied""
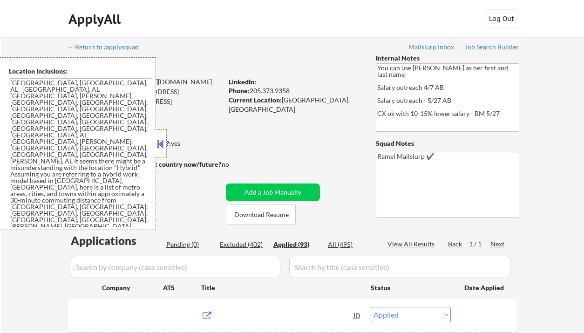
scroll to position [62, 0]
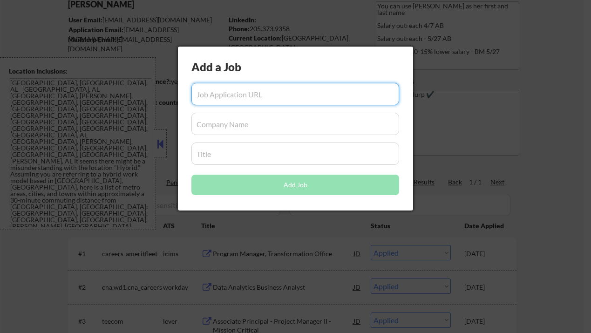
click at [571, 182] on div at bounding box center [295, 166] width 591 height 333
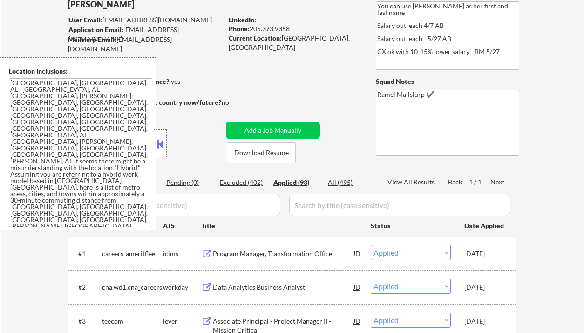
scroll to position [124, 0]
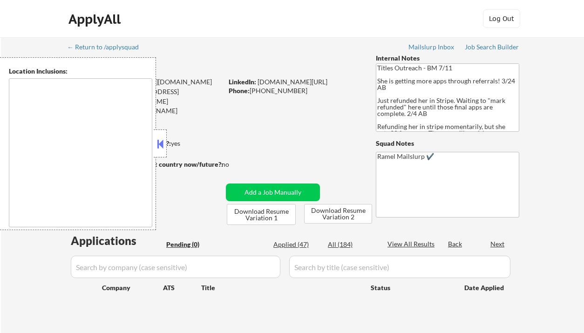
type textarea "[GEOGRAPHIC_DATA], [GEOGRAPHIC_DATA], [GEOGRAPHIC_DATA] [GEOGRAPHIC_DATA], [GEO…"
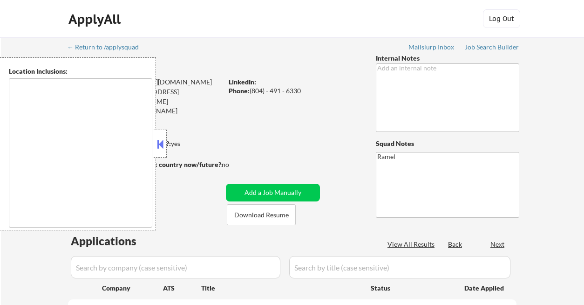
click at [159, 145] on button at bounding box center [160, 144] width 10 height 14
select select ""pending""
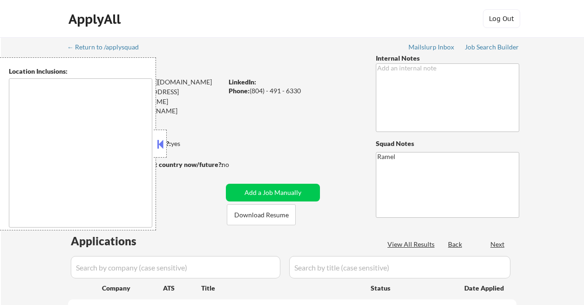
select select ""pending""
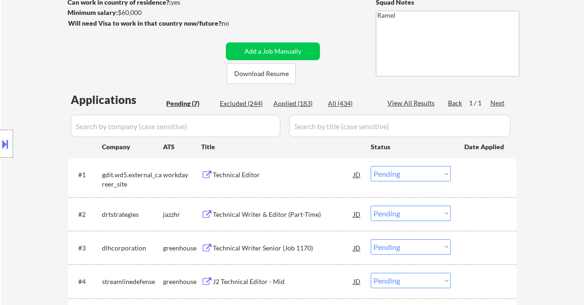
scroll to position [186, 0]
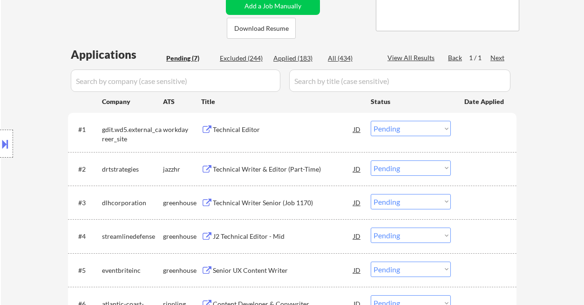
click at [245, 200] on div "Technical Writer Senior (Job 1170)" at bounding box center [283, 202] width 141 height 9
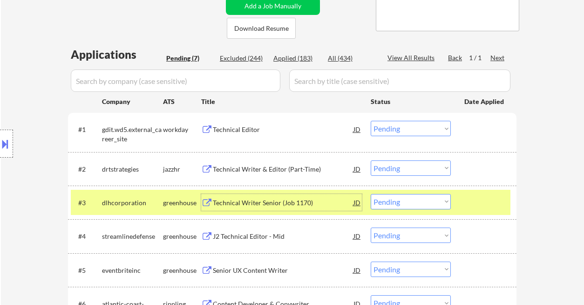
scroll to position [248, 0]
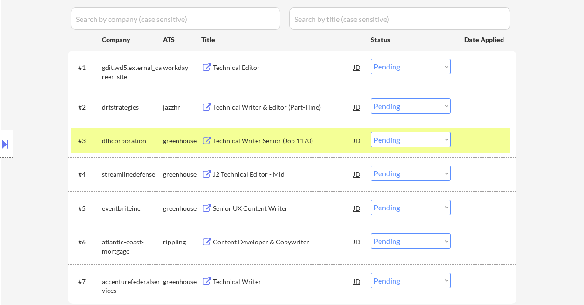
click at [412, 144] on select "Choose an option... Pending Applied Excluded (Questions) Excluded (Expired) Exc…" at bounding box center [411, 139] width 80 height 15
click at [371, 132] on select "Choose an option... Pending Applied Excluded (Questions) Excluded (Expired) Exc…" at bounding box center [411, 139] width 80 height 15
click at [249, 173] on div "J2 Technical Editor - Mid" at bounding box center [283, 174] width 141 height 9
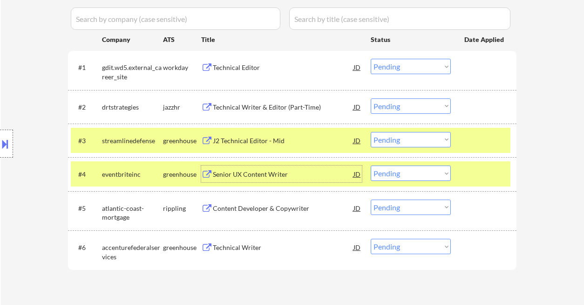
click at [411, 137] on select "Choose an option... Pending Applied Excluded (Questions) Excluded (Expired) Exc…" at bounding box center [411, 139] width 80 height 15
click at [371, 132] on select "Choose an option... Pending Applied Excluded (Questions) Excluded (Expired) Exc…" at bounding box center [411, 139] width 80 height 15
click at [256, 176] on div "Senior UX Content Writer" at bounding box center [283, 174] width 141 height 9
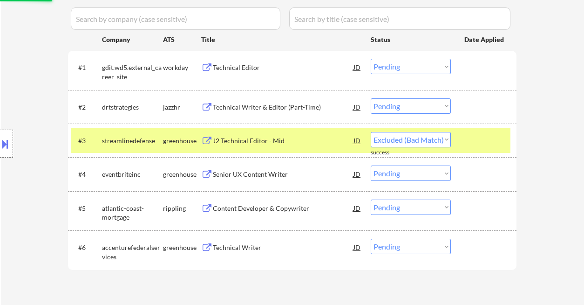
select select ""pending""
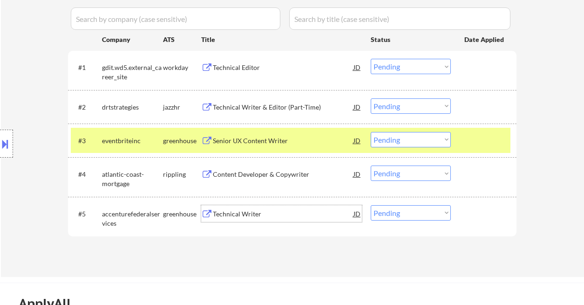
click at [248, 216] on div "Technical Writer" at bounding box center [283, 213] width 141 height 9
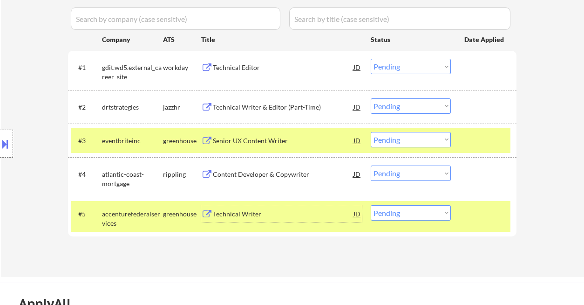
click at [405, 217] on select "Choose an option... Pending Applied Excluded (Questions) Excluded (Expired) Exc…" at bounding box center [411, 212] width 80 height 15
select select ""excluded__bad_match_""
click at [371, 205] on select "Choose an option... Pending Applied Excluded (Questions) Excluded (Expired) Exc…" at bounding box center [411, 212] width 80 height 15
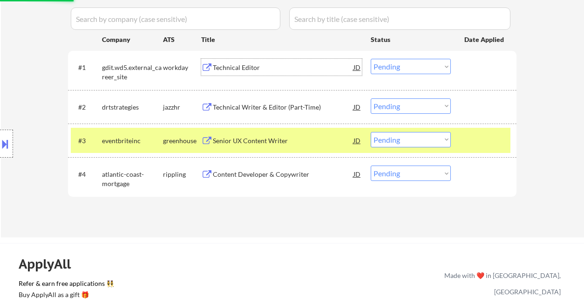
click at [226, 66] on div "Technical Editor" at bounding box center [283, 67] width 141 height 9
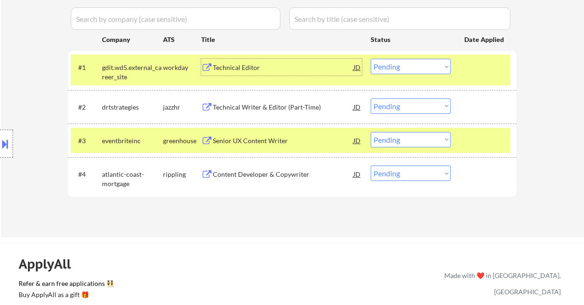
click at [413, 72] on select "Choose an option... Pending Applied Excluded (Questions) Excluded (Expired) Exc…" at bounding box center [411, 66] width 80 height 15
click at [371, 59] on select "Choose an option... Pending Applied Excluded (Questions) Excluded (Expired) Exc…" at bounding box center [411, 66] width 80 height 15
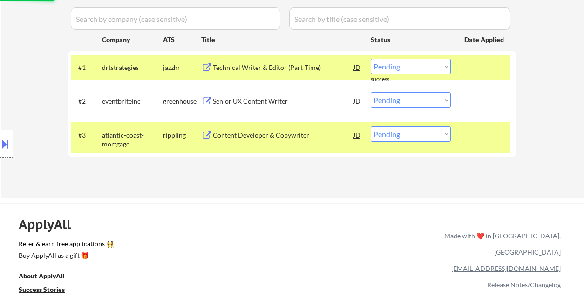
click at [405, 55] on div "#1 drtstrategies jazzhr Technical Writer & Editor (Part-Time) [PERSON_NAME] an …" at bounding box center [291, 67] width 440 height 25
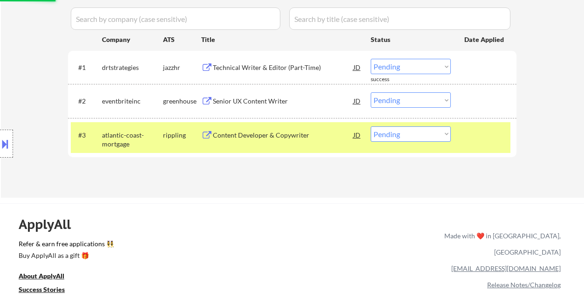
drag, startPoint x: 413, startPoint y: 64, endPoint x: 417, endPoint y: 71, distance: 7.3
click at [413, 64] on select "Choose an option... Pending Applied Excluded (Questions) Excluded (Expired) Exc…" at bounding box center [411, 66] width 80 height 15
click at [371, 59] on select "Choose an option... Pending Applied Excluded (Questions) Excluded (Expired) Exc…" at bounding box center [411, 66] width 80 height 15
select select ""pending""
click at [282, 137] on div "Applications Pending (3) Excluded (248) Applied (183) All (434) View All Result…" at bounding box center [292, 82] width 449 height 195
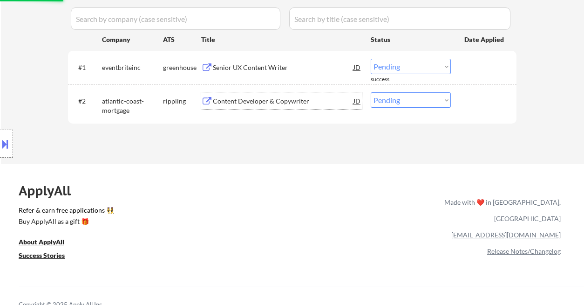
click at [282, 98] on div "Content Developer & Copywriter" at bounding box center [283, 100] width 141 height 9
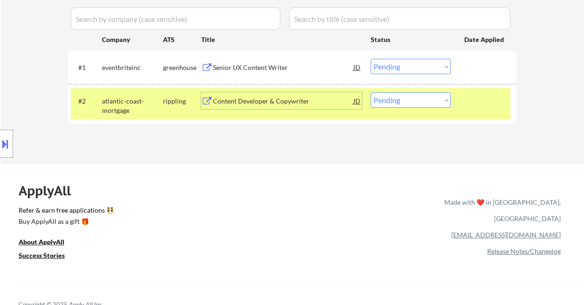
click at [389, 99] on select "Choose an option... Pending Applied Excluded (Questions) Excluded (Expired) Exc…" at bounding box center [411, 99] width 80 height 15
select select ""applied""
click at [371, 92] on select "Choose an option... Pending Applied Excluded (Questions) Excluded (Expired) Exc…" at bounding box center [411, 99] width 80 height 15
click at [254, 64] on div "Senior UX Content Writer" at bounding box center [283, 67] width 141 height 9
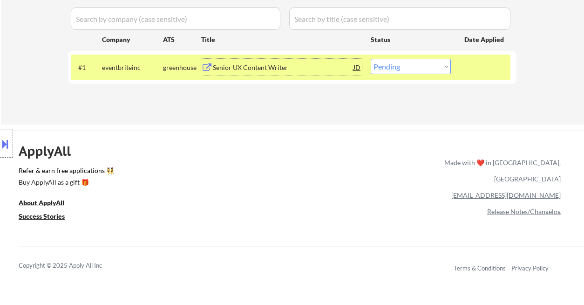
click at [425, 65] on select "Choose an option... Pending Applied Excluded (Questions) Excluded (Expired) Exc…" at bounding box center [411, 66] width 80 height 15
select select ""excluded__bad_match_""
click at [371, 59] on select "Choose an option... Pending Applied Excluded (Questions) Excluded (Expired) Exc…" at bounding box center [411, 66] width 80 height 15
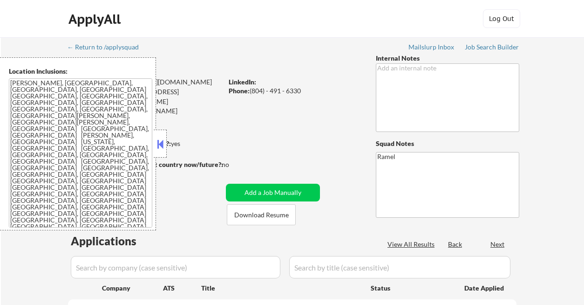
select select ""pending""
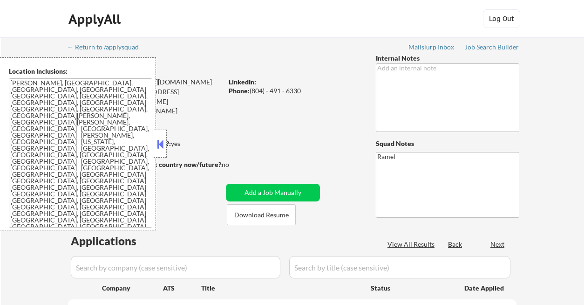
select select ""pending""
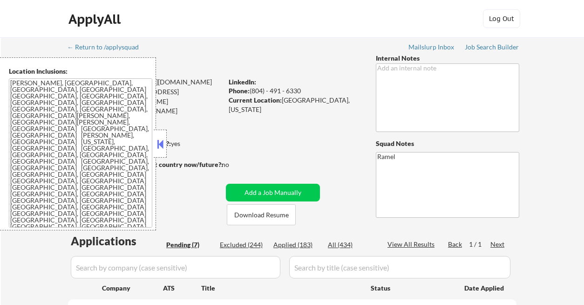
scroll to position [236, 0]
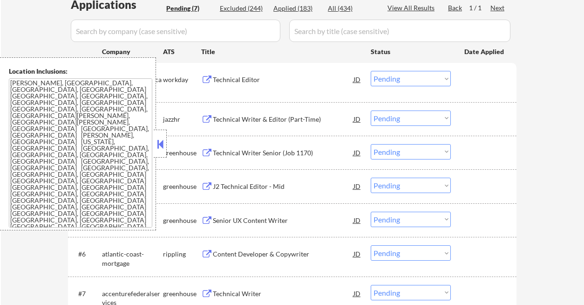
click at [163, 143] on button at bounding box center [160, 144] width 10 height 14
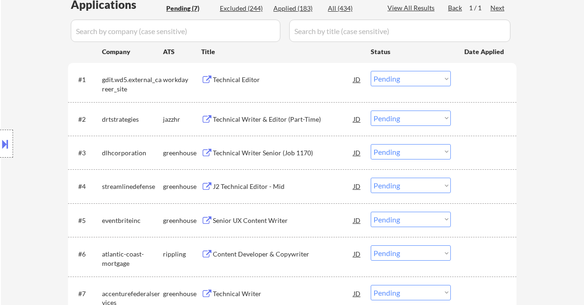
scroll to position [112, 0]
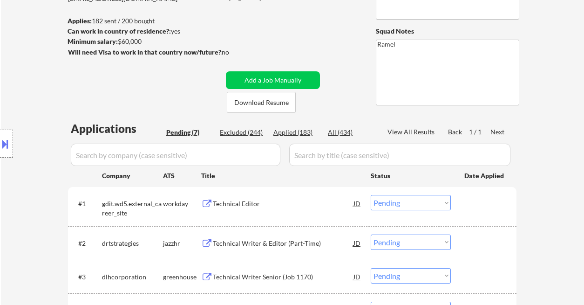
click at [293, 128] on div "Applied (183)" at bounding box center [297, 132] width 47 height 9
select select ""applied""
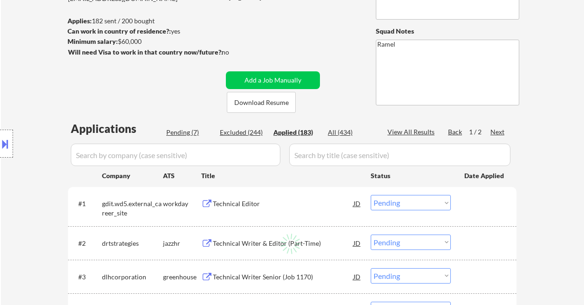
select select ""applied""
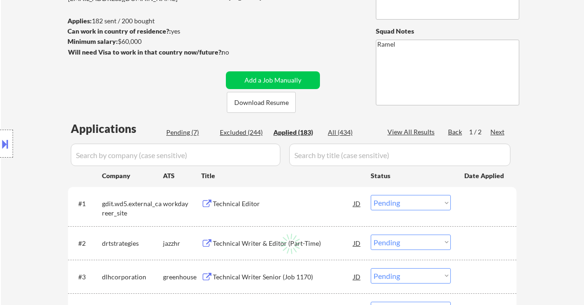
select select ""applied""
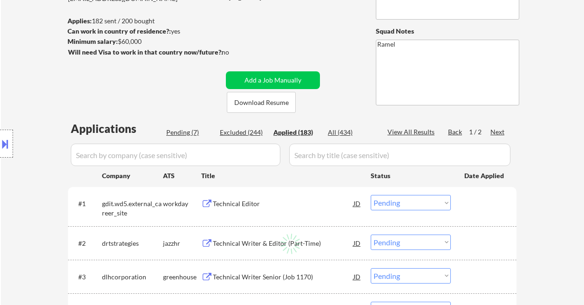
select select ""applied""
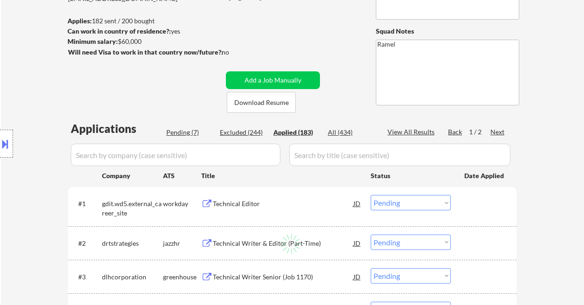
select select ""applied""
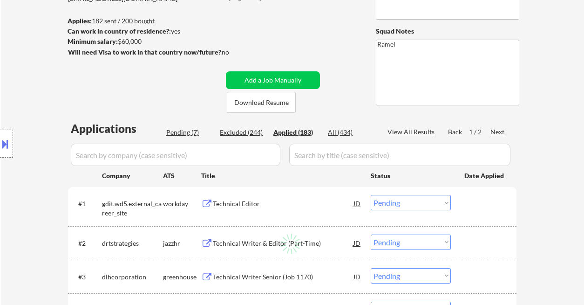
select select ""applied""
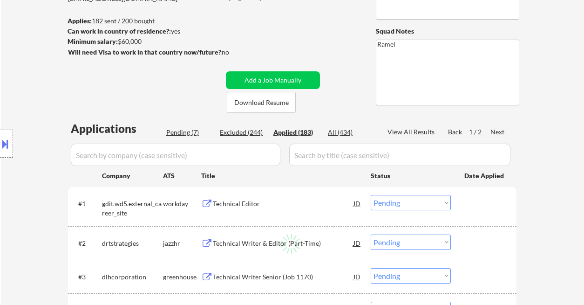
select select ""applied""
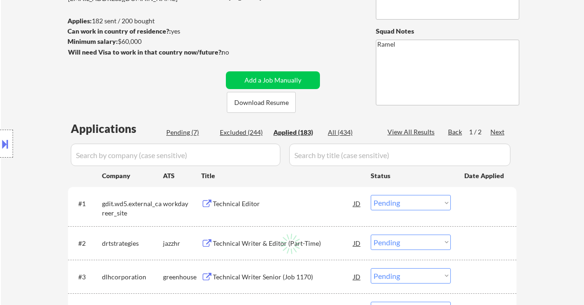
select select ""applied""
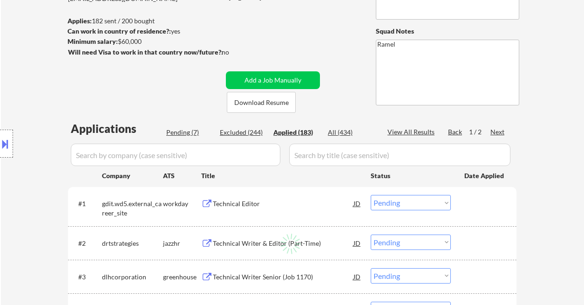
select select ""applied""
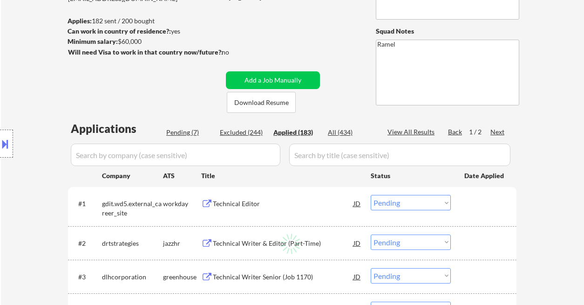
select select ""applied""
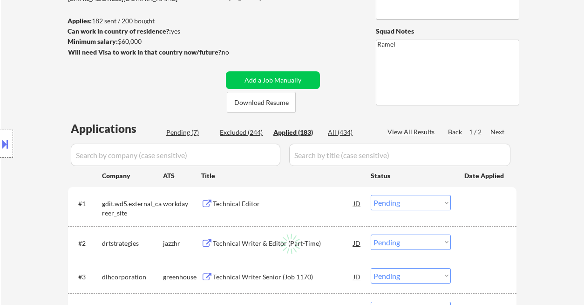
select select ""applied""
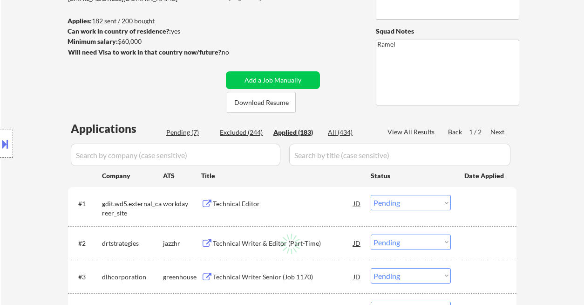
select select ""applied""
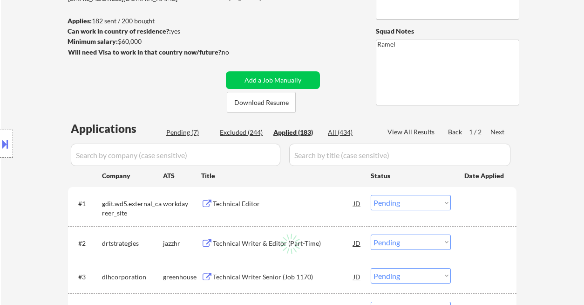
select select ""applied""
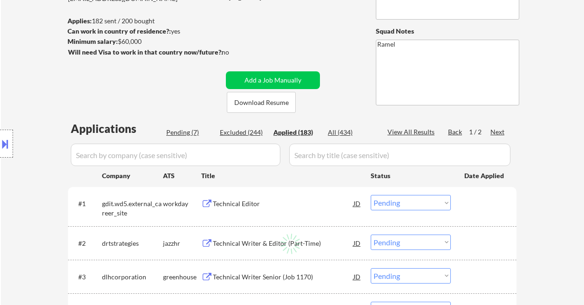
select select ""applied""
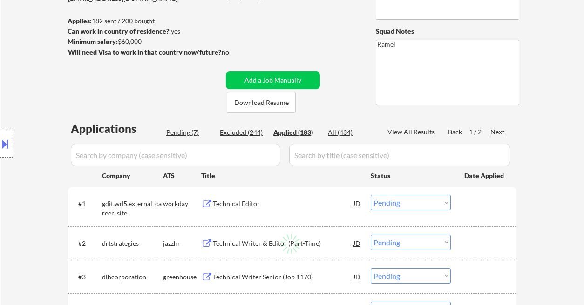
select select ""applied""
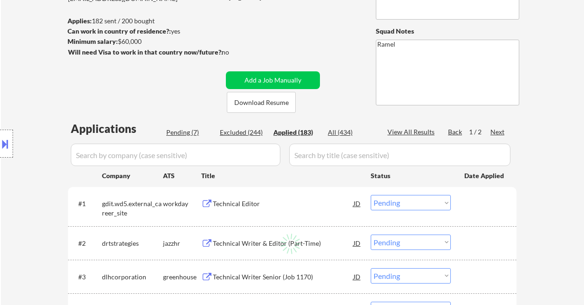
select select ""applied""
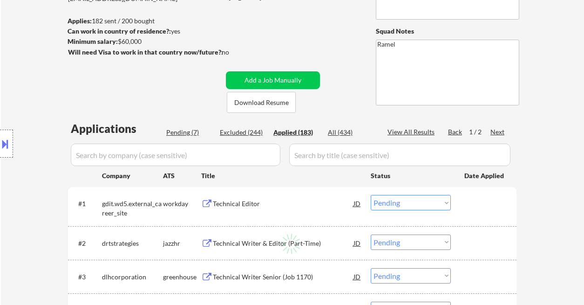
select select ""applied""
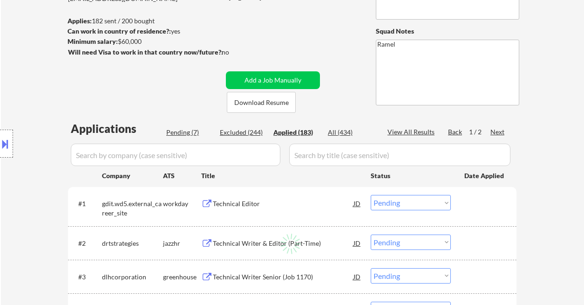
select select ""applied""
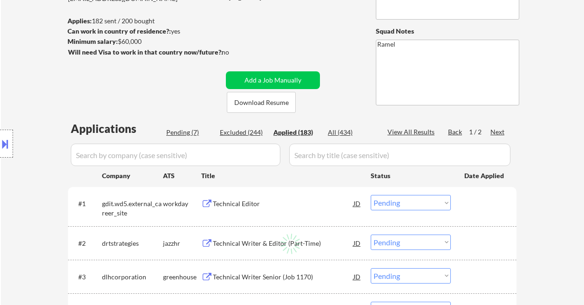
select select ""applied""
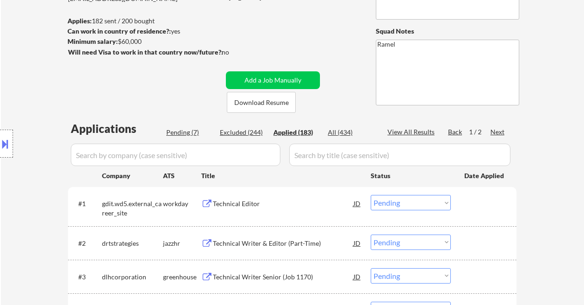
select select ""applied""
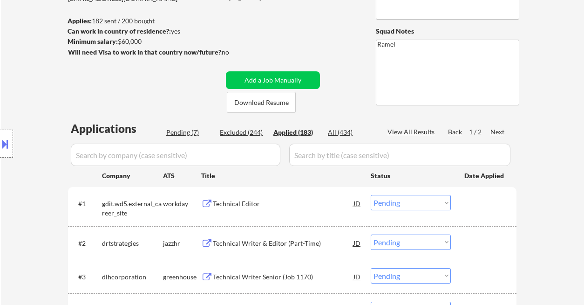
select select ""applied""
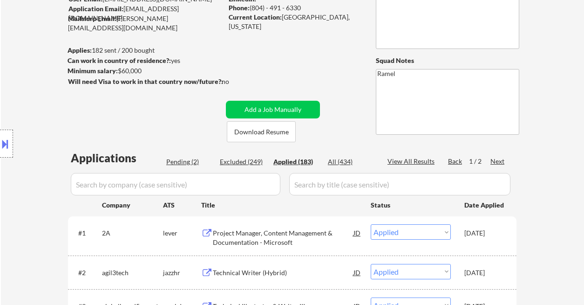
scroll to position [50, 0]
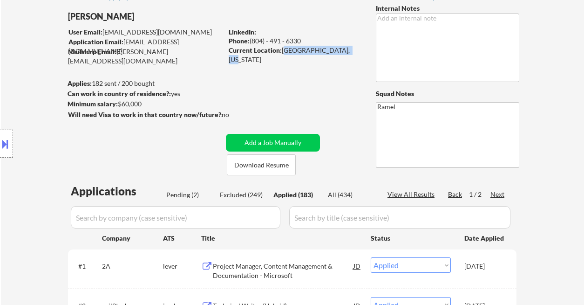
drag, startPoint x: 281, startPoint y: 50, endPoint x: 354, endPoint y: 54, distance: 72.8
click at [354, 54] on div "Current Location: Chevy Chase, Maryland" at bounding box center [295, 55] width 132 height 18
copy div "Chevy Chase, Maryland"
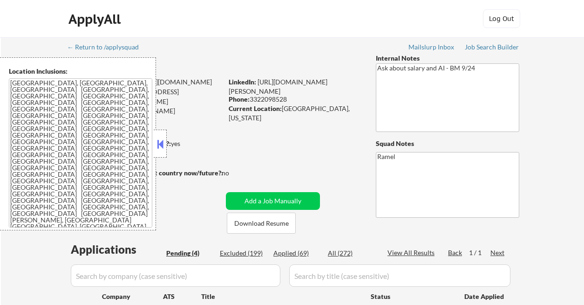
select select ""pending""
click at [159, 139] on button at bounding box center [160, 144] width 10 height 14
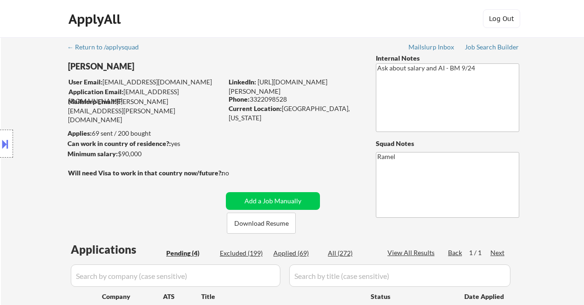
scroll to position [186, 0]
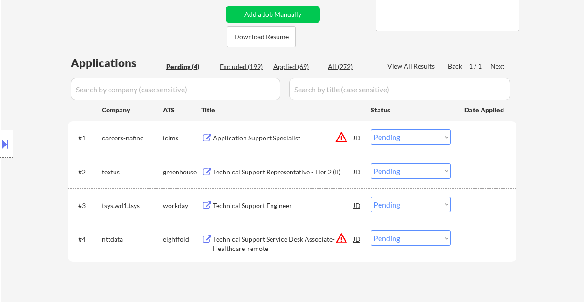
click at [267, 174] on div "Technical Support Representative - Tier 2 (II)" at bounding box center [283, 171] width 141 height 9
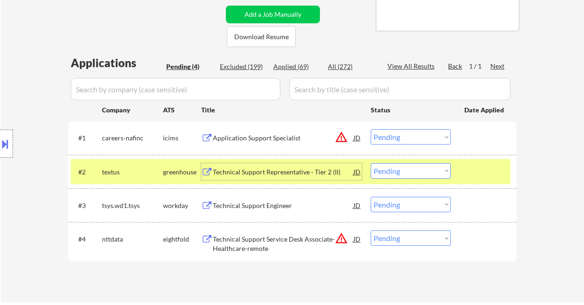
click at [375, 171] on select "Choose an option... Pending Applied Excluded (Questions) Excluded (Expired) Exc…" at bounding box center [411, 170] width 80 height 15
click at [371, 163] on select "Choose an option... Pending Applied Excluded (Questions) Excluded (Expired) Exc…" at bounding box center [411, 170] width 80 height 15
click at [253, 207] on div "Technical Support Engineer" at bounding box center [283, 205] width 141 height 9
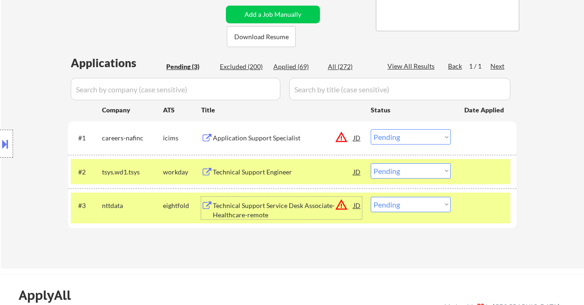
drag, startPoint x: 405, startPoint y: 169, endPoint x: 410, endPoint y: 178, distance: 10.2
click at [405, 169] on select "Choose an option... Pending Applied Excluded (Questions) Excluded (Expired) Exc…" at bounding box center [411, 170] width 80 height 15
click at [371, 163] on select "Choose an option... Pending Applied Excluded (Questions) Excluded (Expired) Exc…" at bounding box center [411, 170] width 80 height 15
click at [282, 139] on div "Application Support Specialist" at bounding box center [283, 137] width 141 height 9
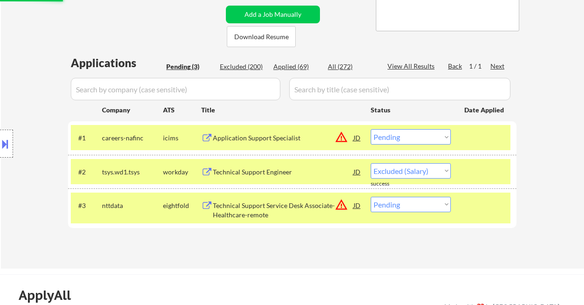
select select ""pending""
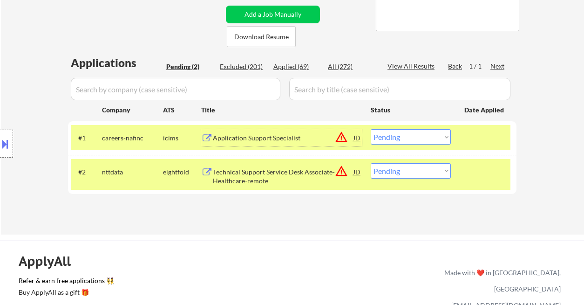
drag, startPoint x: 439, startPoint y: 134, endPoint x: 437, endPoint y: 144, distance: 9.6
click at [439, 134] on select "Choose an option... Pending Applied Excluded (Questions) Excluded (Expired) Exc…" at bounding box center [411, 136] width 80 height 15
click at [371, 129] on select "Choose an option... Pending Applied Excluded (Questions) Excluded (Expired) Exc…" at bounding box center [411, 136] width 80 height 15
click at [266, 174] on div "Technical Support Service Desk Associate-Healthcare-remote" at bounding box center [283, 176] width 141 height 18
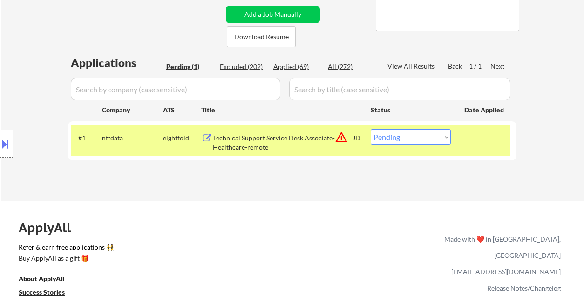
drag, startPoint x: 395, startPoint y: 136, endPoint x: 398, endPoint y: 144, distance: 8.4
click at [395, 136] on select "Choose an option... Pending Applied Excluded (Questions) Excluded (Expired) Exc…" at bounding box center [411, 136] width 80 height 15
select select ""excluded__salary_""
click at [371, 129] on select "Choose an option... Pending Applied Excluded (Questions) Excluded (Expired) Exc…" at bounding box center [411, 136] width 80 height 15
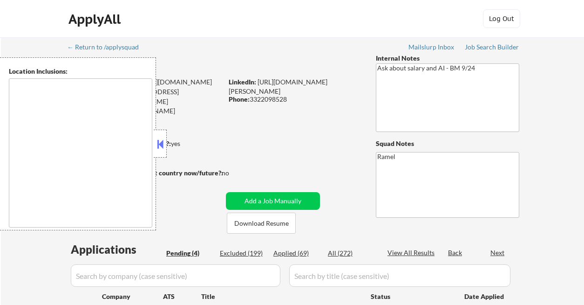
select select ""pending""
type textarea "[GEOGRAPHIC_DATA], [GEOGRAPHIC_DATA], [GEOGRAPHIC_DATA] [GEOGRAPHIC_DATA], [GEO…"
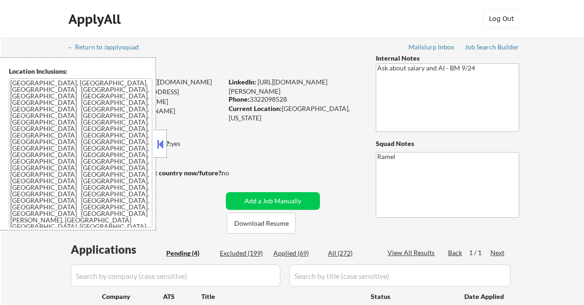
click at [158, 149] on button at bounding box center [160, 144] width 10 height 14
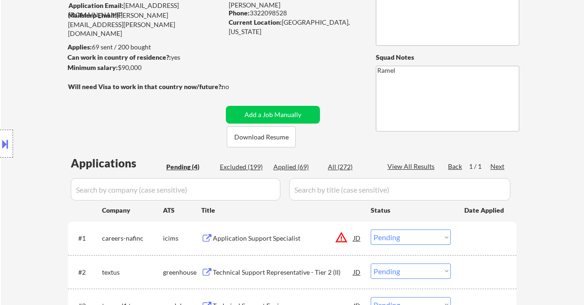
scroll to position [62, 0]
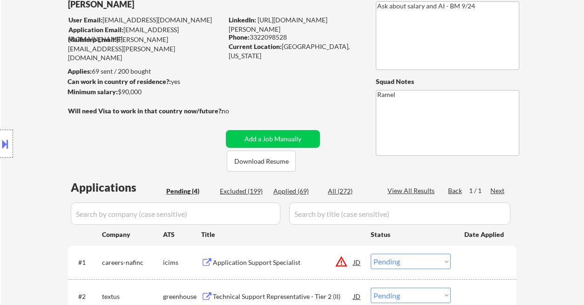
click at [285, 191] on div "Applied (69)" at bounding box center [297, 190] width 47 height 9
select select ""applied""
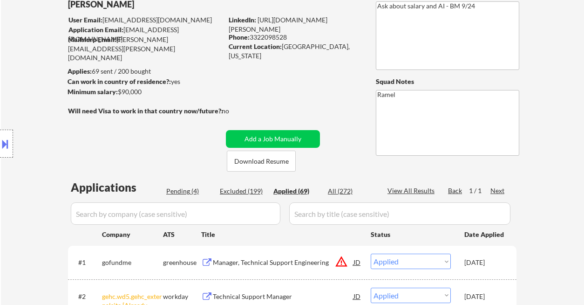
select select ""applied""
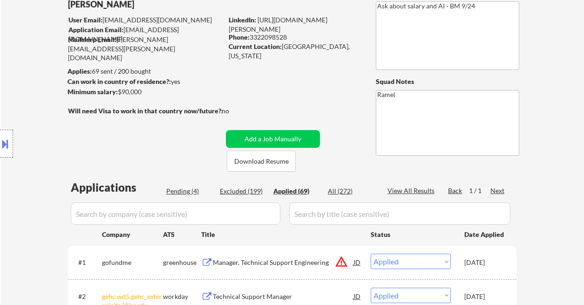
select select ""applied""
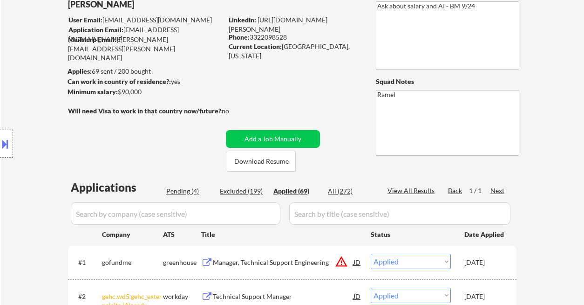
select select ""applied""
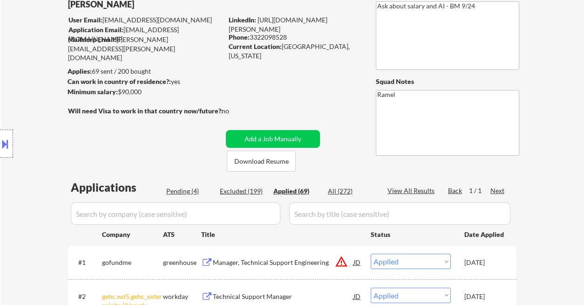
select select ""applied""
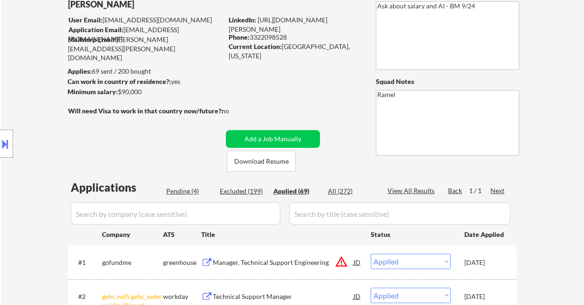
select select ""applied""
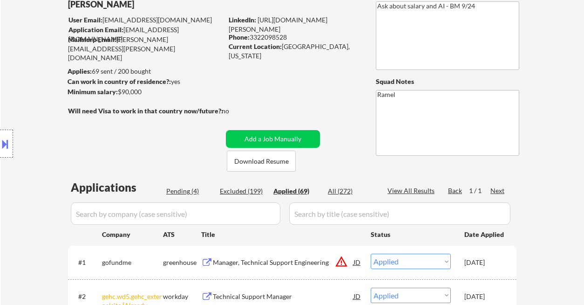
select select ""applied""
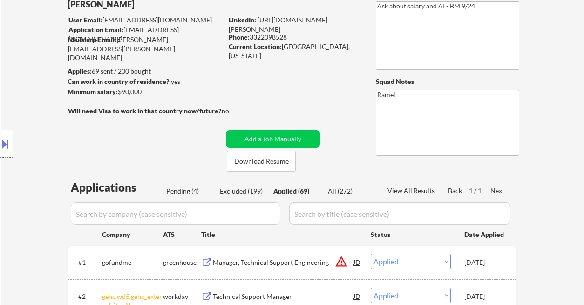
select select ""applied""
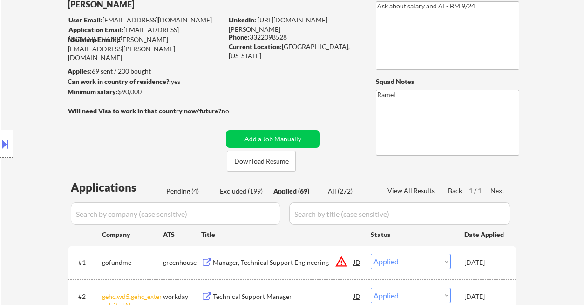
select select ""applied""
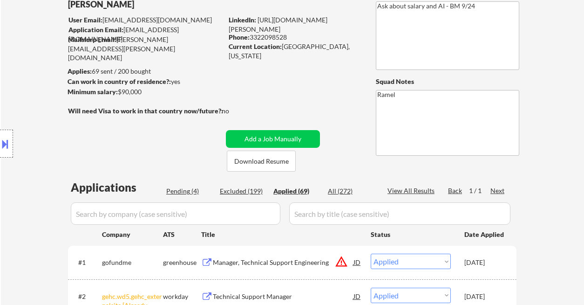
select select ""applied""
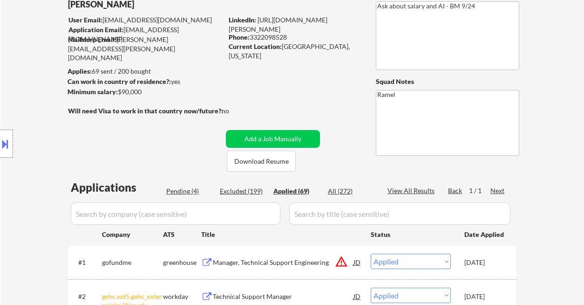
select select ""applied""
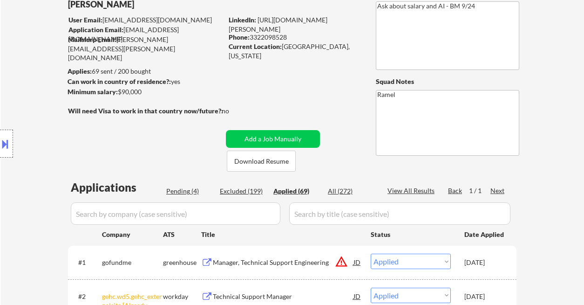
select select ""applied""
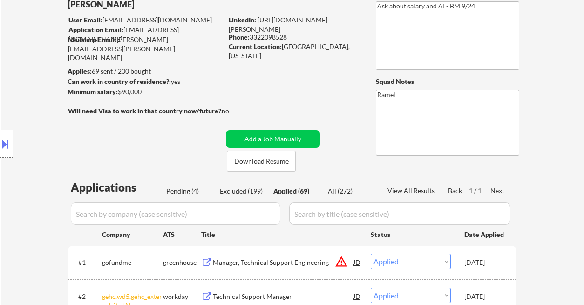
select select ""applied""
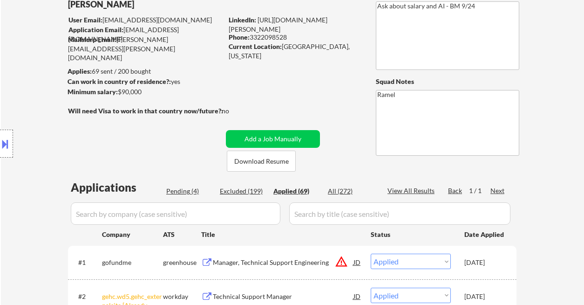
select select ""applied""
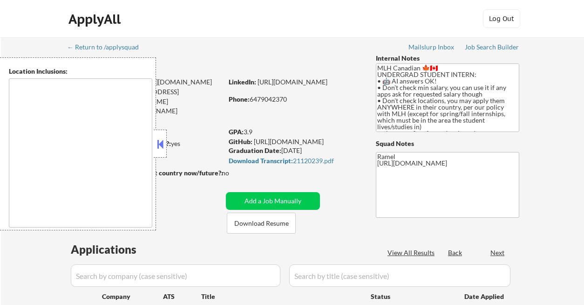
type textarea "country:CA country:[GEOGRAPHIC_DATA]"
select select ""pending""
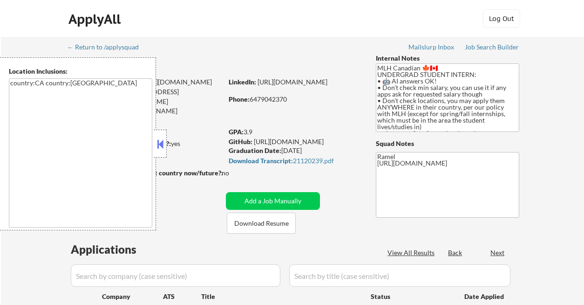
select select ""pending""
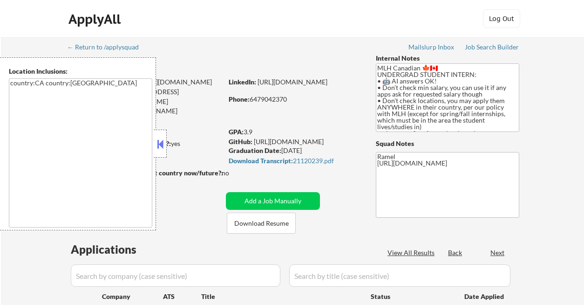
select select ""pending""
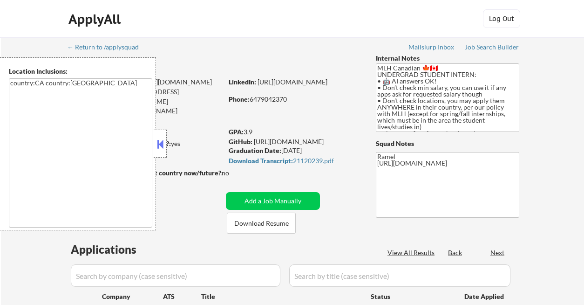
select select ""pending""
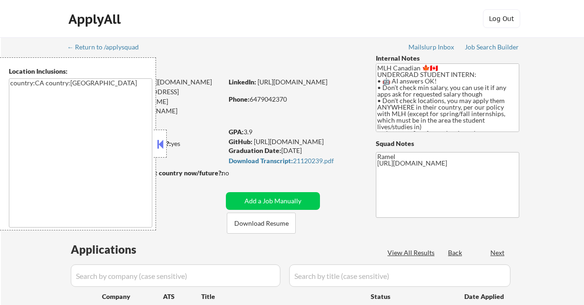
select select ""pending""
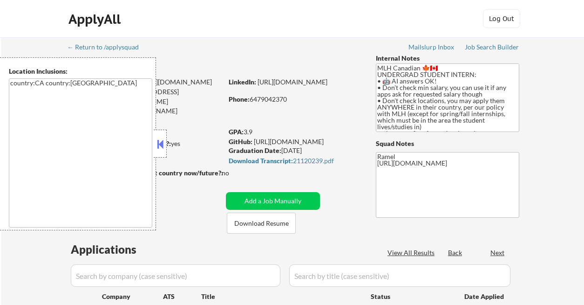
select select ""pending""
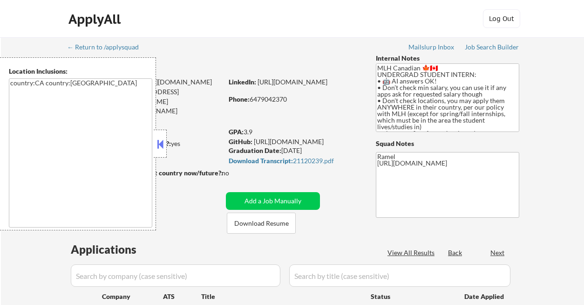
select select ""pending""
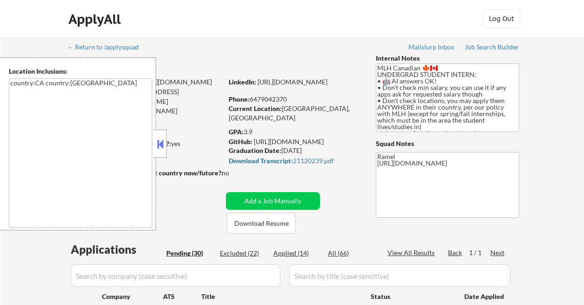
click at [160, 147] on button at bounding box center [160, 144] width 10 height 14
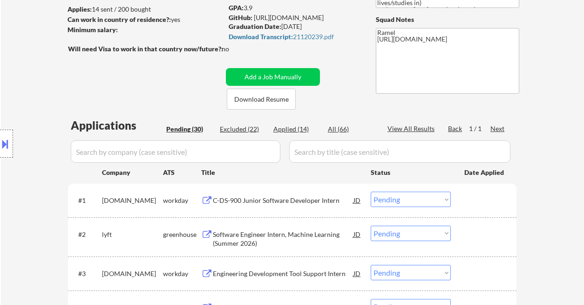
scroll to position [186, 0]
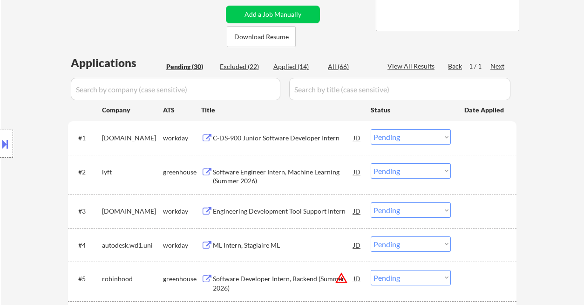
click at [251, 136] on div "C-DS-900 Junior Software Developer Intern" at bounding box center [283, 137] width 141 height 9
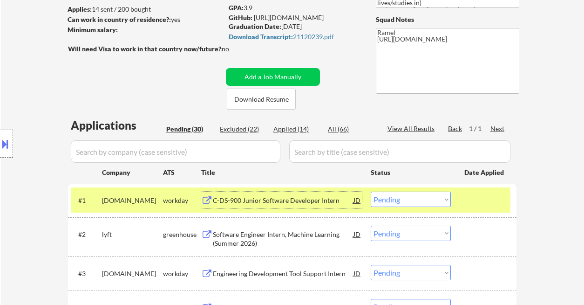
scroll to position [62, 0]
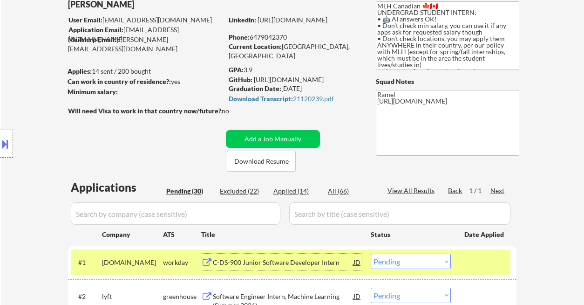
click at [274, 36] on div "Phone: [PHONE_NUMBER]" at bounding box center [295, 37] width 132 height 9
copy div "6479042370"
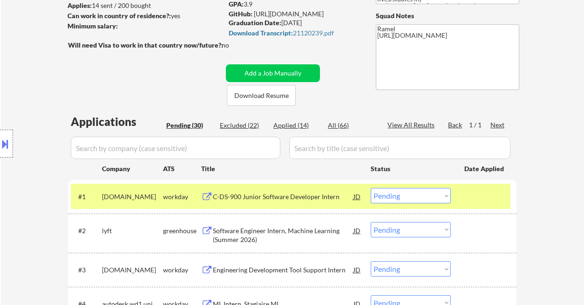
scroll to position [186, 0]
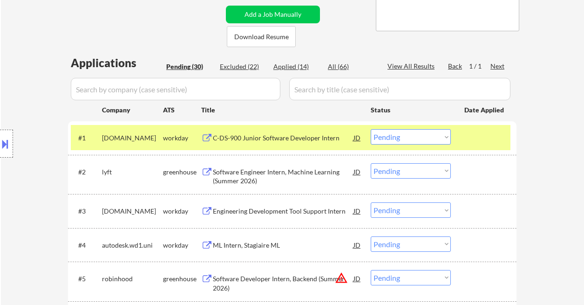
click at [406, 142] on select "Choose an option... Pending Applied Excluded (Questions) Excluded (Expired) Exc…" at bounding box center [411, 136] width 80 height 15
click at [371, 129] on select "Choose an option... Pending Applied Excluded (Questions) Excluded (Expired) Exc…" at bounding box center [411, 136] width 80 height 15
click at [282, 174] on div "Software Engineer Intern, Machine Learning (Summer 2026)" at bounding box center [283, 176] width 141 height 18
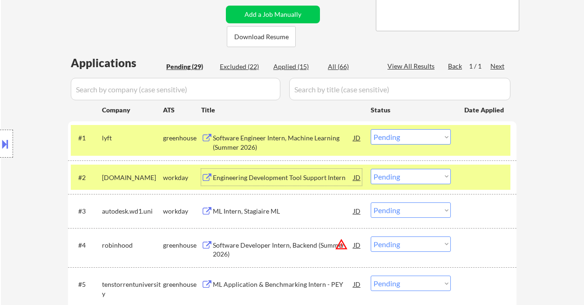
drag, startPoint x: 407, startPoint y: 138, endPoint x: 424, endPoint y: 144, distance: 17.4
click at [407, 138] on select "Choose an option... Pending Applied Excluded (Questions) Excluded (Expired) Exc…" at bounding box center [411, 136] width 80 height 15
click at [371, 129] on select "Choose an option... Pending Applied Excluded (Questions) Excluded (Expired) Exc…" at bounding box center [411, 136] width 80 height 15
click at [259, 182] on div "Engineering Development Tool Support Intern" at bounding box center [283, 177] width 141 height 17
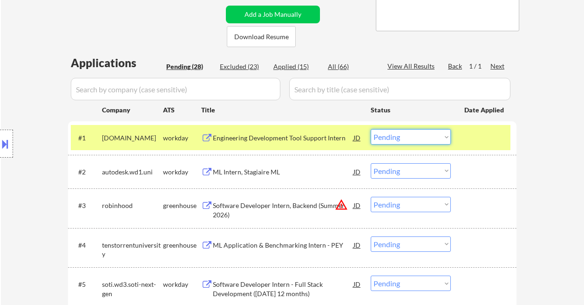
click at [389, 137] on select "Choose an option... Pending Applied Excluded (Questions) Excluded (Expired) Exc…" at bounding box center [411, 136] width 80 height 15
click at [371, 129] on select "Choose an option... Pending Applied Excluded (Questions) Excluded (Expired) Exc…" at bounding box center [411, 136] width 80 height 15
click at [278, 175] on div "ML Intern, Stagiaire ML" at bounding box center [283, 171] width 141 height 9
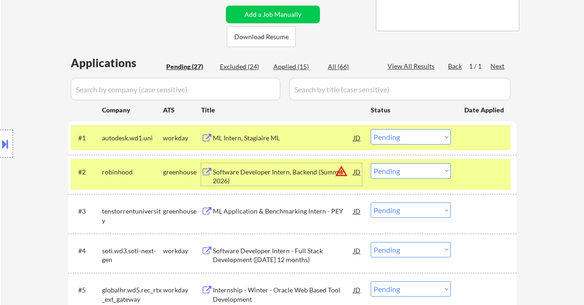
drag, startPoint x: 429, startPoint y: 133, endPoint x: 424, endPoint y: 144, distance: 12.3
click at [429, 133] on select "Choose an option... Pending Applied Excluded (Questions) Excluded (Expired) Exc…" at bounding box center [411, 136] width 80 height 15
click at [371, 129] on select "Choose an option... Pending Applied Excluded (Questions) Excluded (Expired) Exc…" at bounding box center [411, 136] width 80 height 15
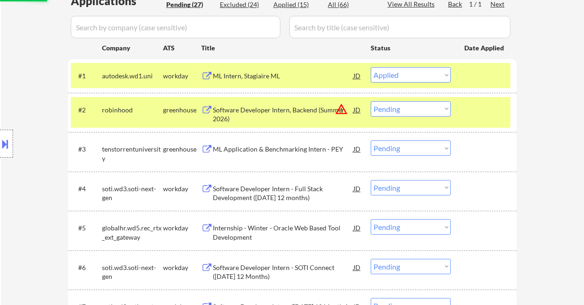
click at [266, 115] on div "Software Developer Intern, Backend (Summer 2026)" at bounding box center [283, 114] width 141 height 18
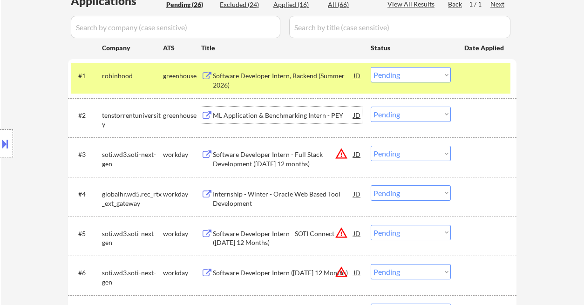
click at [413, 75] on select "Choose an option... Pending Applied Excluded (Questions) Excluded (Expired) Exc…" at bounding box center [411, 74] width 80 height 15
click at [371, 67] on select "Choose an option... Pending Applied Excluded (Questions) Excluded (Expired) Exc…" at bounding box center [411, 74] width 80 height 15
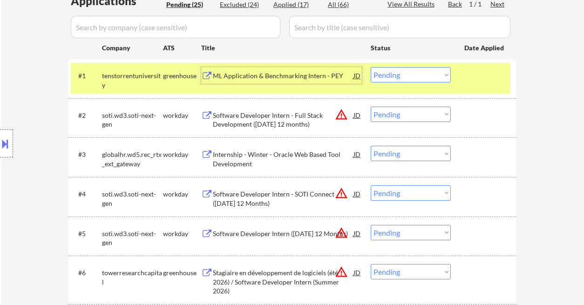
click at [258, 82] on div "ML Application & Benchmarking Intern - PEY" at bounding box center [283, 75] width 141 height 17
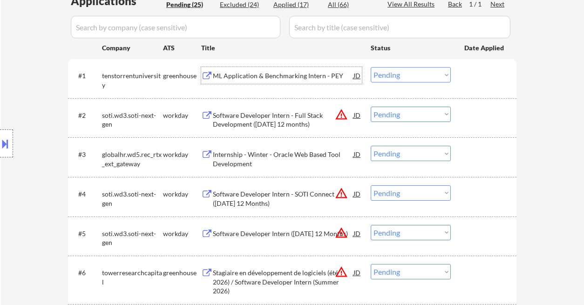
drag, startPoint x: 409, startPoint y: 77, endPoint x: 408, endPoint y: 82, distance: 4.8
click at [409, 77] on select "Choose an option... Pending Applied Excluded (Questions) Excluded (Expired) Exc…" at bounding box center [411, 74] width 80 height 15
click at [371, 67] on select "Choose an option... Pending Applied Excluded (Questions) Excluded (Expired) Exc…" at bounding box center [411, 74] width 80 height 15
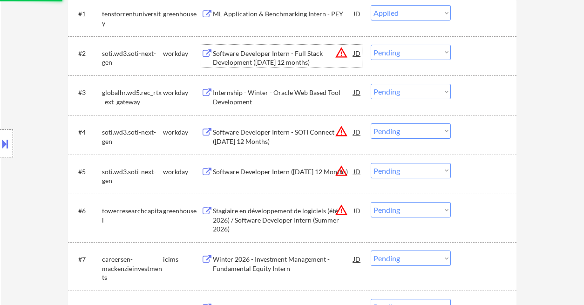
click at [243, 65] on div "Software Developer Intern - Full Stack Development ([DATE] 12 months)" at bounding box center [283, 58] width 141 height 18
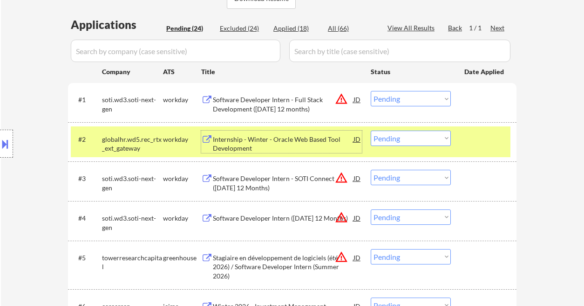
scroll to position [186, 0]
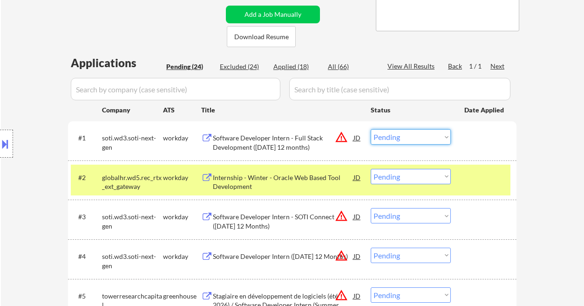
click at [387, 135] on select "Choose an option... Pending Applied Excluded (Questions) Excluded (Expired) Exc…" at bounding box center [411, 136] width 80 height 15
click at [371, 129] on select "Choose an option... Pending Applied Excluded (Questions) Excluded (Expired) Exc…" at bounding box center [411, 136] width 80 height 15
click at [261, 183] on div "Internship - Winter - Oracle Web Based Tool Development" at bounding box center [283, 182] width 141 height 18
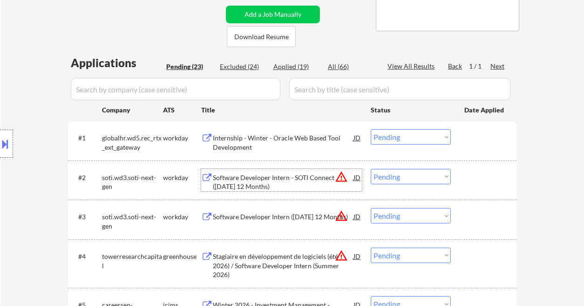
click at [408, 134] on select "Choose an option... Pending Applied Excluded (Questions) Excluded (Expired) Exc…" at bounding box center [411, 136] width 80 height 15
click at [371, 129] on select "Choose an option... Pending Applied Excluded (Questions) Excluded (Expired) Exc…" at bounding box center [411, 136] width 80 height 15
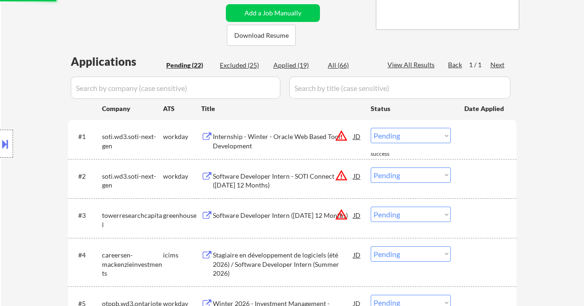
scroll to position [248, 0]
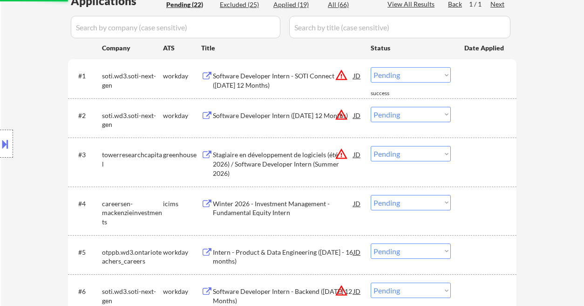
click at [399, 75] on select "Choose an option... Pending Applied Excluded (Questions) Excluded (Expired) Exc…" at bounding box center [411, 74] width 80 height 15
click at [371, 67] on select "Choose an option... Pending Applied Excluded (Questions) Excluded (Expired) Exc…" at bounding box center [411, 74] width 80 height 15
click at [265, 111] on div "Software Developer Intern ([DATE] 12 Months)" at bounding box center [283, 115] width 141 height 9
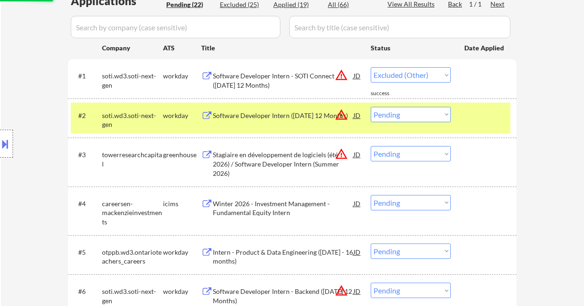
select select ""pending""
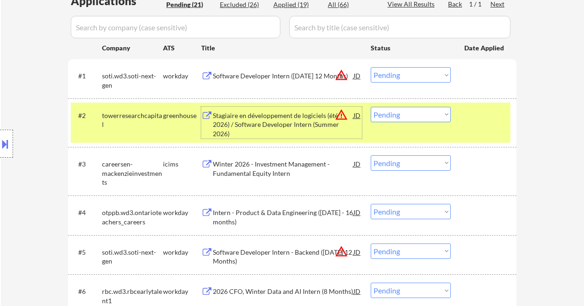
click at [265, 126] on div "Stagiaire en développement de logiciels (été 2026) / Software Developer Intern …" at bounding box center [283, 124] width 141 height 27
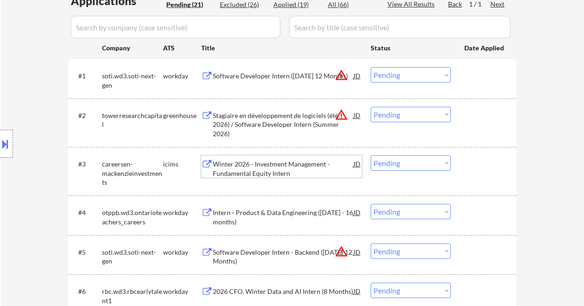
click at [219, 173] on div "Winter 2026 - Investment Management - Fundamental Equity Intern" at bounding box center [283, 168] width 141 height 18
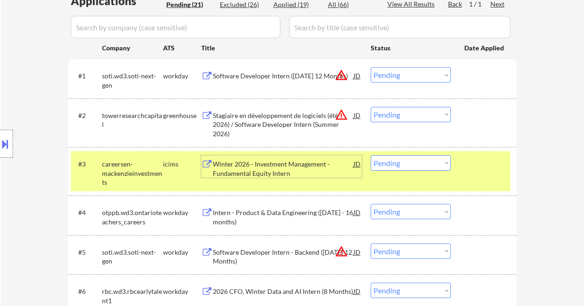
drag, startPoint x: 415, startPoint y: 117, endPoint x: 418, endPoint y: 121, distance: 5.3
click at [415, 117] on select "Choose an option... Pending Applied Excluded (Questions) Excluded (Expired) Exc…" at bounding box center [411, 114] width 80 height 15
click at [371, 107] on select "Choose an option... Pending Applied Excluded (Questions) Excluded (Expired) Exc…" at bounding box center [411, 114] width 80 height 15
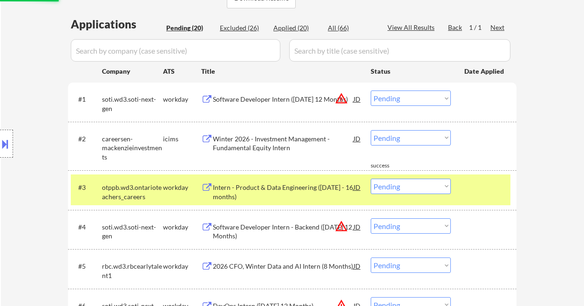
scroll to position [186, 0]
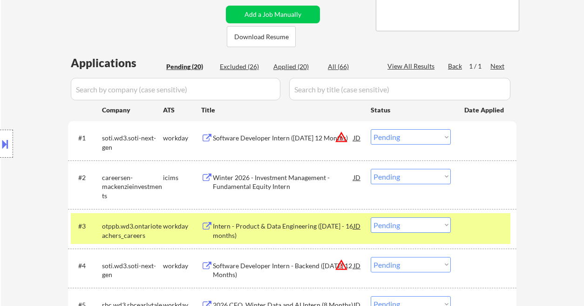
click at [281, 185] on div "Winter 2026 - Investment Management - Fundamental Equity Intern" at bounding box center [283, 182] width 141 height 18
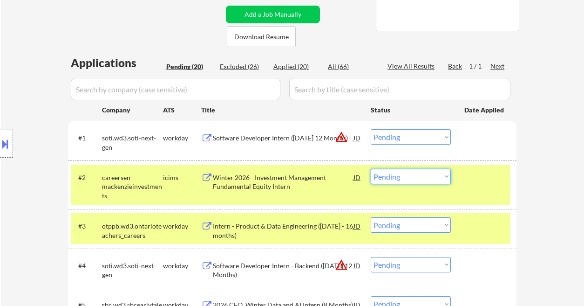
click at [420, 177] on select "Choose an option... Pending Applied Excluded (Questions) Excluded (Expired) Exc…" at bounding box center [411, 176] width 80 height 15
click at [371, 169] on select "Choose an option... Pending Applied Excluded (Questions) Excluded (Expired) Exc…" at bounding box center [411, 176] width 80 height 15
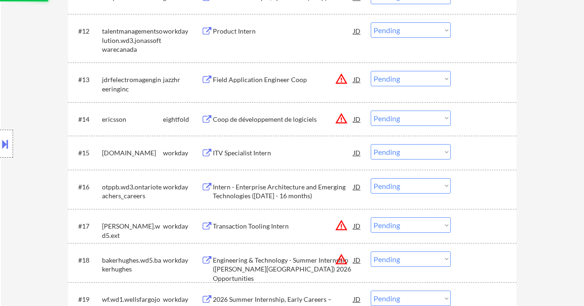
select select ""pending""
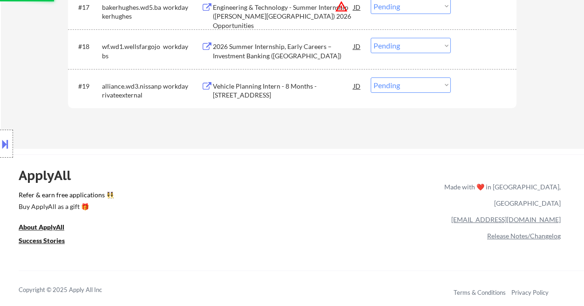
scroll to position [870, 0]
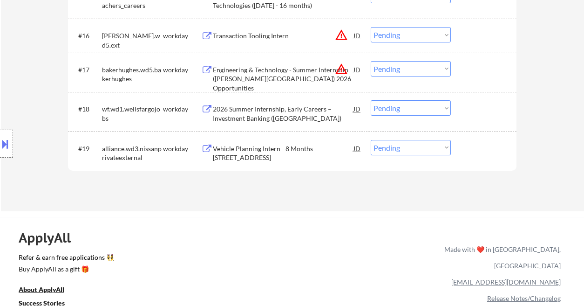
click at [268, 115] on div "2026 Summer Internship, Early Careers – Investment Banking ([GEOGRAPHIC_DATA])" at bounding box center [283, 113] width 141 height 18
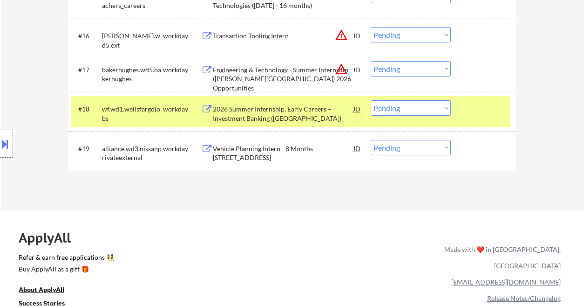
drag, startPoint x: 386, startPoint y: 109, endPoint x: 393, endPoint y: 114, distance: 8.6
click at [386, 109] on select "Choose an option... Pending Applied Excluded (Questions) Excluded (Expired) Exc…" at bounding box center [411, 107] width 80 height 15
click at [371, 100] on select "Choose an option... Pending Applied Excluded (Questions) Excluded (Expired) Exc…" at bounding box center [411, 107] width 80 height 15
click at [273, 71] on div "Engineering & Technology - Summer Internship ([PERSON_NAME][GEOGRAPHIC_DATA]) 2…" at bounding box center [283, 78] width 141 height 27
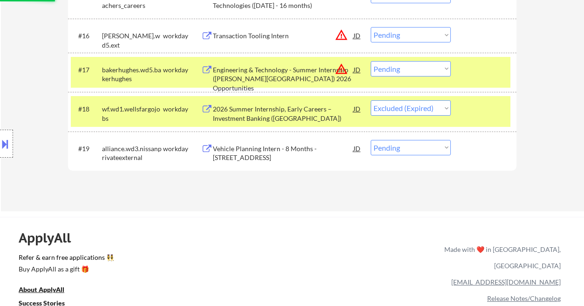
select select ""pending""
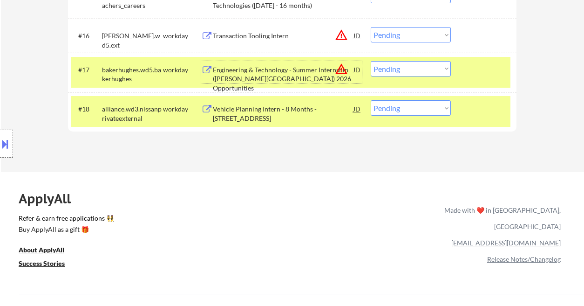
click at [238, 74] on div "Engineering & Technology - Summer Internship ([PERSON_NAME][GEOGRAPHIC_DATA]) 2…" at bounding box center [283, 78] width 141 height 27
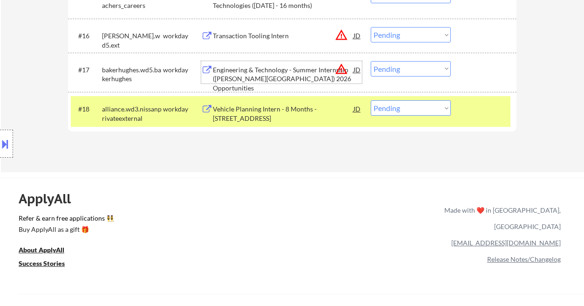
click at [391, 69] on select "Choose an option... Pending Applied Excluded (Questions) Excluded (Expired) Exc…" at bounding box center [411, 68] width 80 height 15
click at [371, 61] on select "Choose an option... Pending Applied Excluded (Questions) Excluded (Expired) Exc…" at bounding box center [411, 68] width 80 height 15
click at [239, 37] on div "Transaction Tooling Intern" at bounding box center [283, 35] width 141 height 9
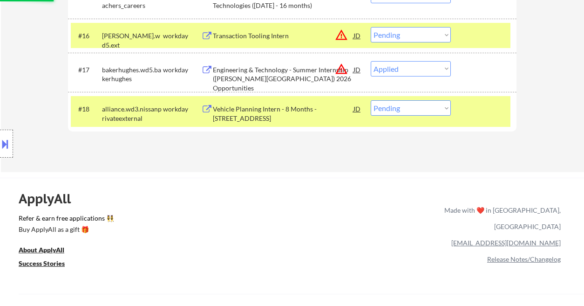
select select ""pending""
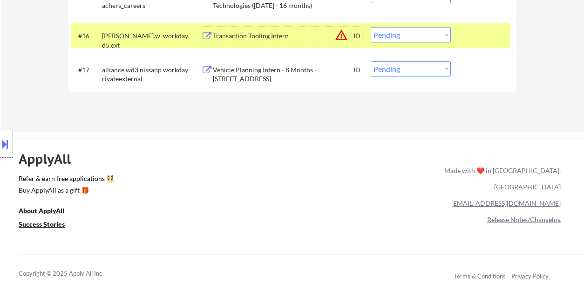
scroll to position [808, 0]
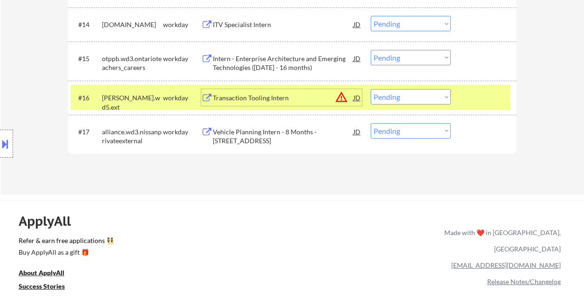
click at [353, 100] on div "JD" at bounding box center [357, 97] width 9 height 17
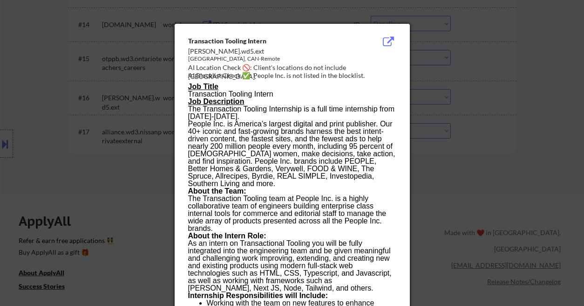
click at [480, 162] on div at bounding box center [292, 153] width 584 height 306
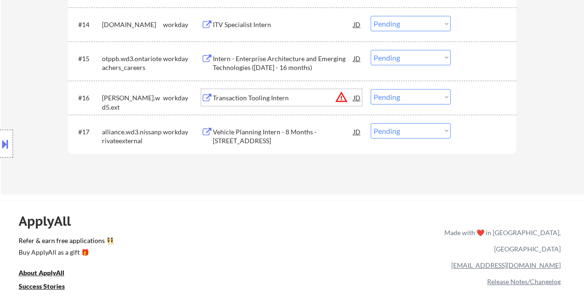
click at [247, 99] on div "Transaction Tooling Intern" at bounding box center [283, 97] width 141 height 9
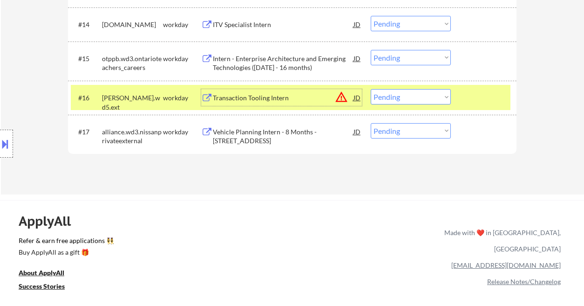
click at [398, 97] on select "Choose an option... Pending Applied Excluded (Questions) Excluded (Expired) Exc…" at bounding box center [411, 96] width 80 height 15
click at [371, 89] on select "Choose an option... Pending Applied Excluded (Questions) Excluded (Expired) Exc…" at bounding box center [411, 96] width 80 height 15
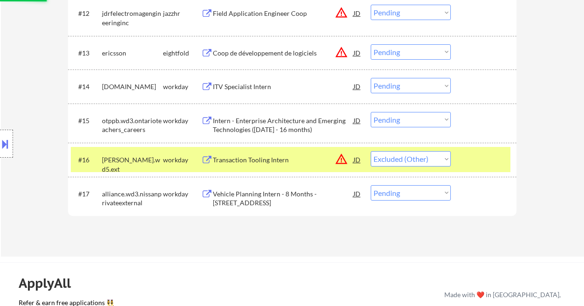
click at [286, 128] on div "Intern - Enterprise Architecture and Emerging Technologies ([DATE] - 16 months)" at bounding box center [283, 125] width 141 height 18
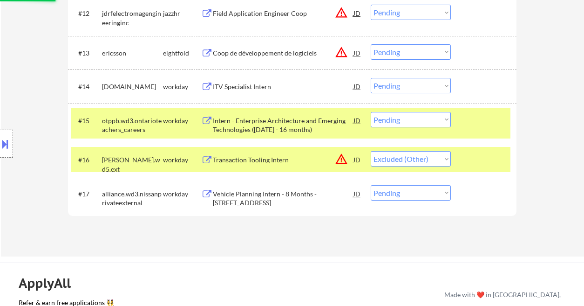
select select ""pending""
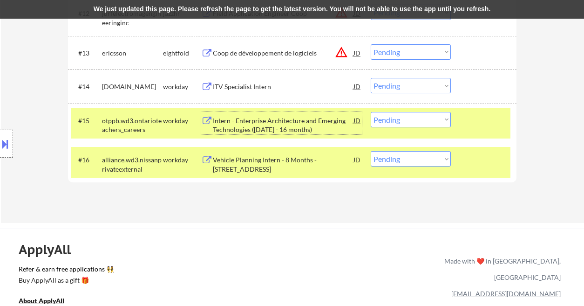
drag, startPoint x: 415, startPoint y: 119, endPoint x: 413, endPoint y: 126, distance: 6.9
click at [415, 119] on select "Choose an option... Pending Applied Excluded (Questions) Excluded (Expired) Exc…" at bounding box center [411, 119] width 80 height 15
select select ""applied""
click at [371, 112] on select "Choose an option... Pending Applied Excluded (Questions) Excluded (Expired) Exc…" at bounding box center [411, 119] width 80 height 15
click at [397, 117] on select "Choose an option... Pending Applied Excluded (Questions) Excluded (Expired) Exc…" at bounding box center [411, 119] width 80 height 15
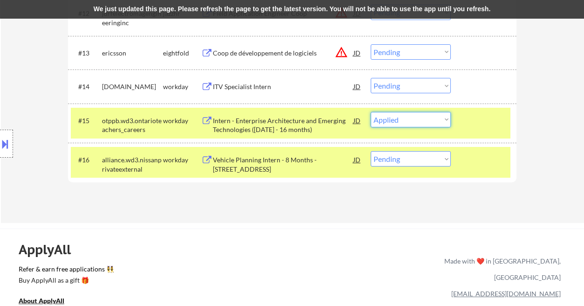
click at [167, 11] on div "We just updated this page. Please refresh the page to get the latest version. Y…" at bounding box center [292, 9] width 584 height 19
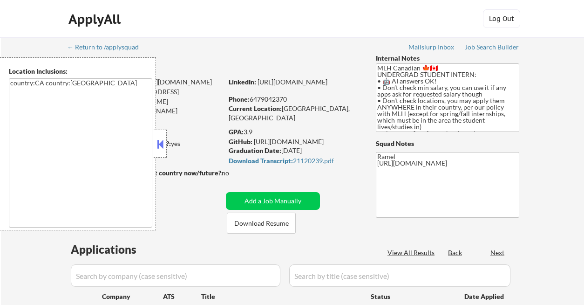
select select ""pending""
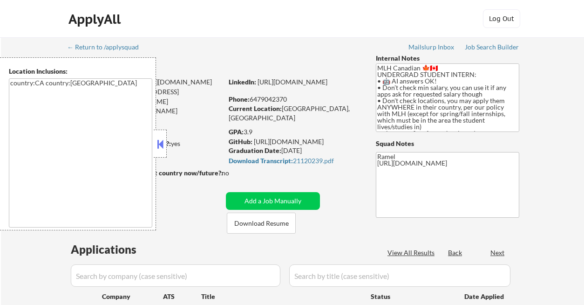
select select ""pending""
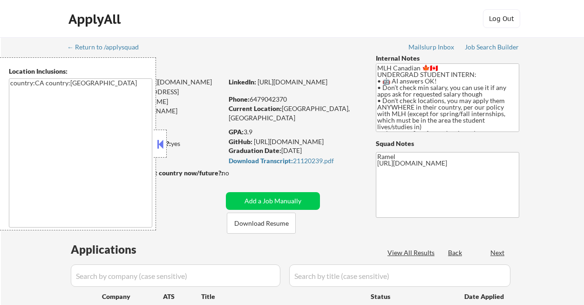
select select ""pending""
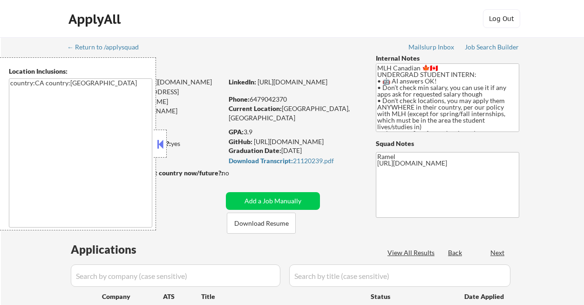
select select ""pending""
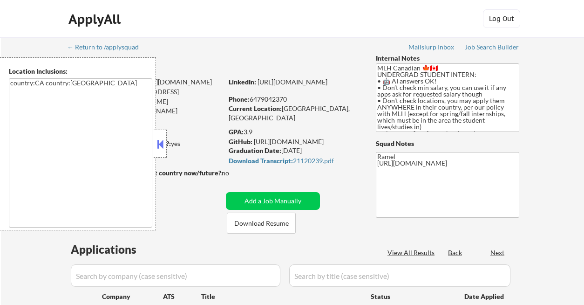
select select ""pending""
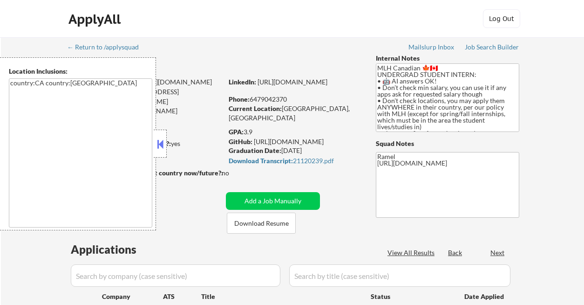
select select ""pending""
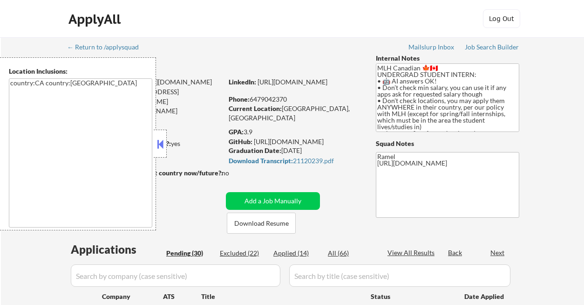
scroll to position [62, 0]
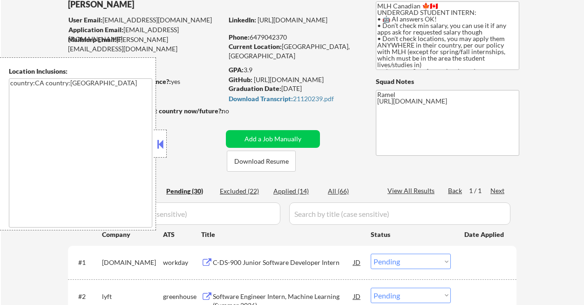
click at [163, 144] on button at bounding box center [160, 144] width 10 height 14
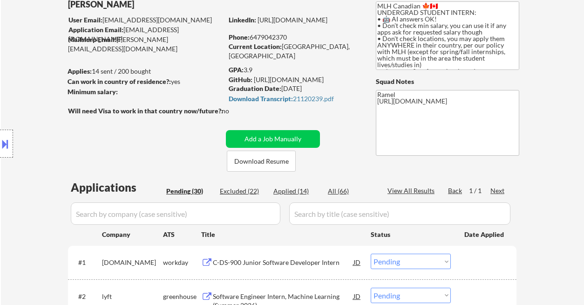
scroll to position [0, 0]
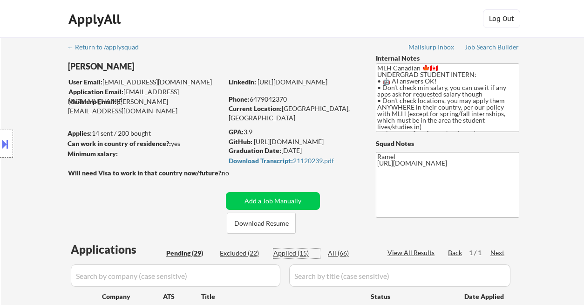
click at [291, 254] on div "Applied (15)" at bounding box center [297, 252] width 47 height 9
select select ""applied""
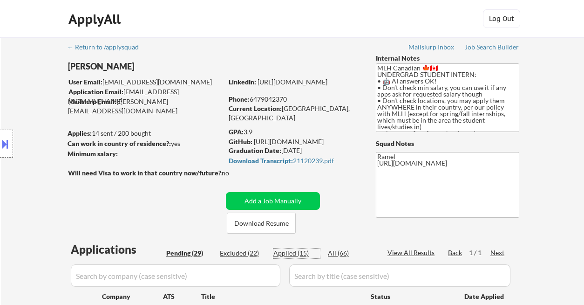
select select ""applied""
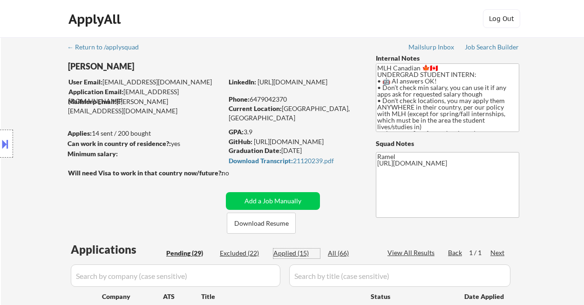
select select ""applied""
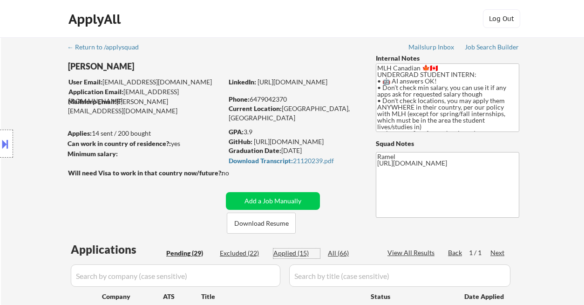
select select ""applied""
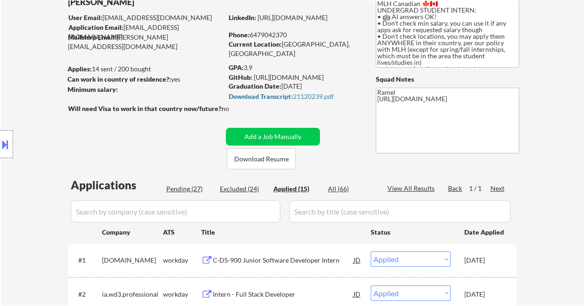
scroll to position [62, 0]
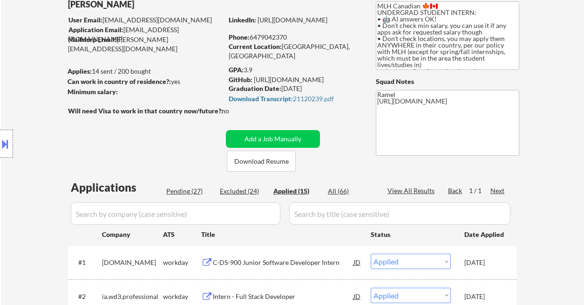
click at [275, 35] on div "Phone: [PHONE_NUMBER]" at bounding box center [295, 37] width 132 height 9
copy div "6479042370"
select select ""applied""
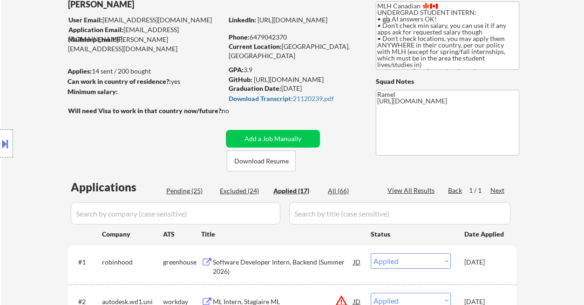
click at [357, 40] on div "Phone: [PHONE_NUMBER]" at bounding box center [295, 37] width 132 height 9
select select ""applied""
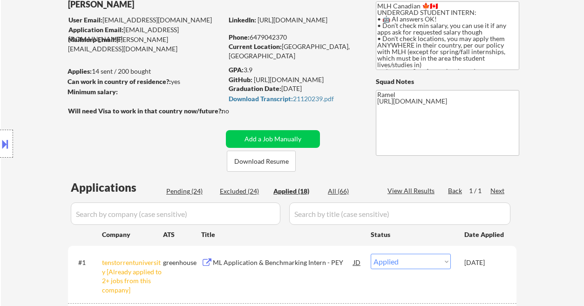
click at [272, 36] on div "Phone: [PHONE_NUMBER]" at bounding box center [295, 37] width 132 height 9
copy div "6479042370"
select select ""applied""
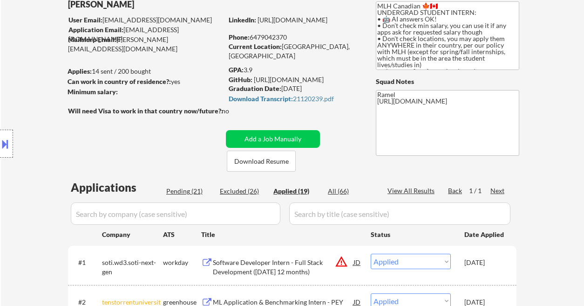
select select ""applied""
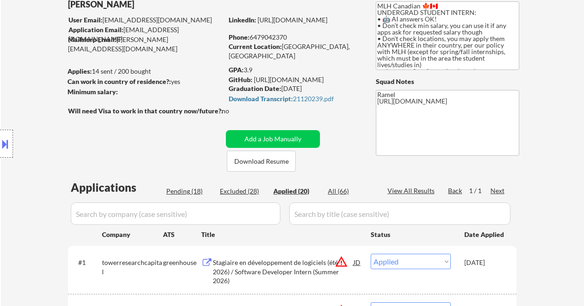
click at [278, 37] on div "Phone: [PHONE_NUMBER]" at bounding box center [295, 37] width 132 height 9
copy div "6479042370"
select select ""applied""
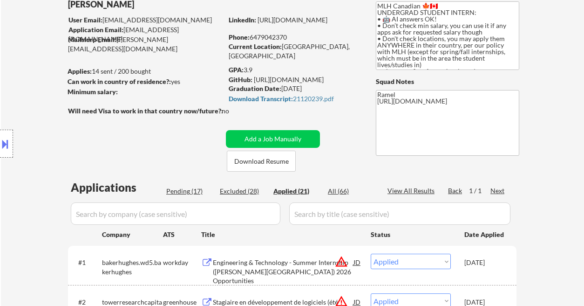
copy div "6479042370"
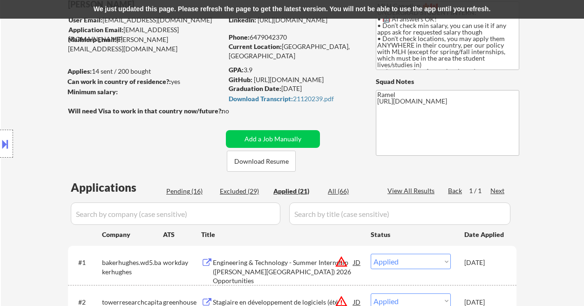
copy div "6479042370"
select select ""applied""
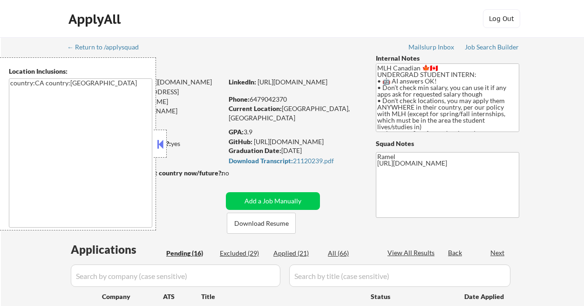
select select ""pending""
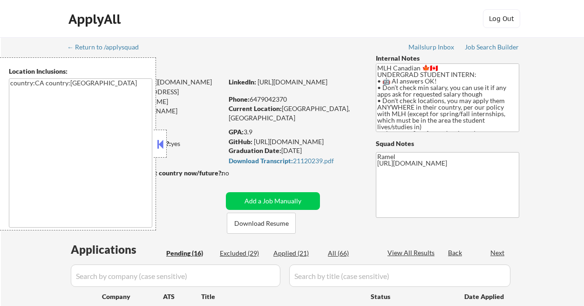
select select ""pending""
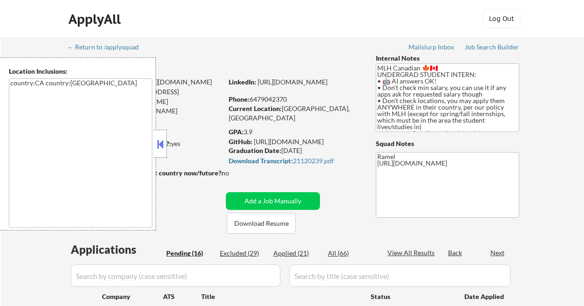
select select ""pending""
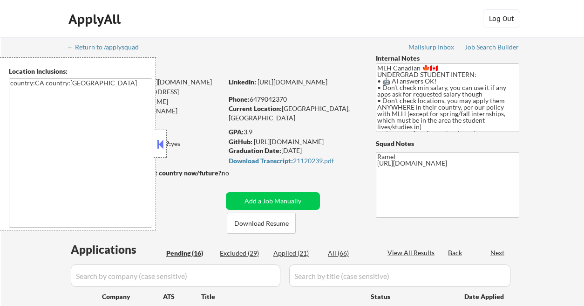
select select ""pending""
drag, startPoint x: 0, startPoint y: 0, endPoint x: 190, endPoint y: 151, distance: 242.8
click at [163, 147] on button at bounding box center [160, 144] width 10 height 14
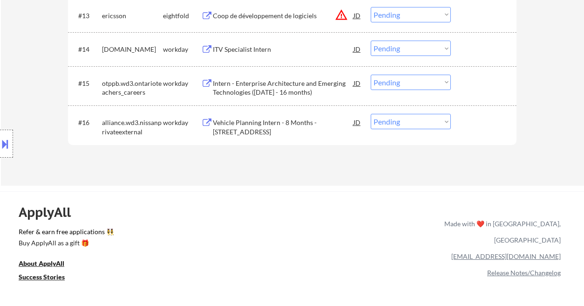
click at [386, 80] on select "Choose an option... Pending Applied Excluded (Questions) Excluded (Expired) Exc…" at bounding box center [411, 82] width 80 height 15
click at [371, 75] on select "Choose an option... Pending Applied Excluded (Questions) Excluded (Expired) Exc…" at bounding box center [411, 82] width 80 height 15
select select ""pending""
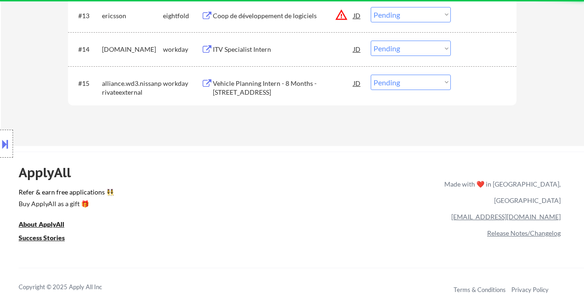
scroll to position [746, 0]
